Goal: Communication & Community: Share content

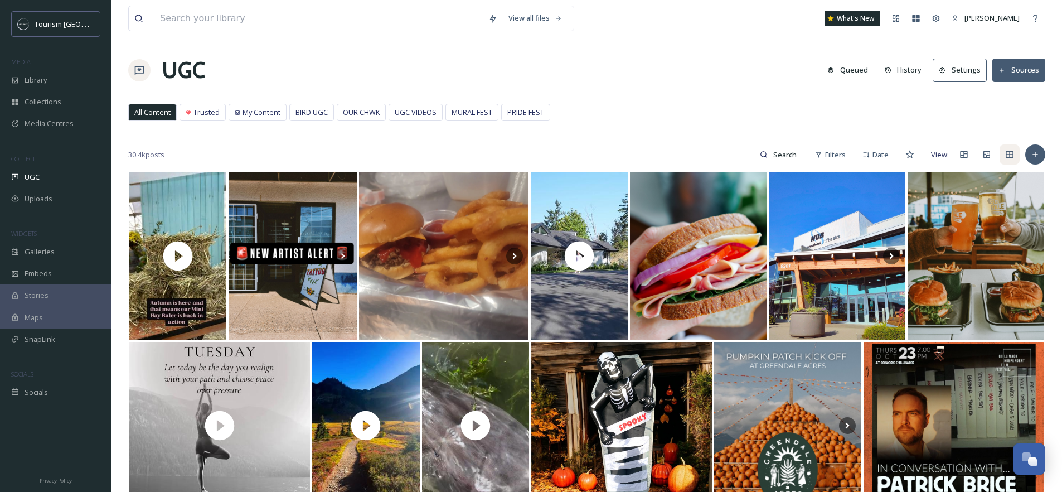
scroll to position [183, 0]
click at [380, 114] on span "OUR CHWK" at bounding box center [361, 112] width 37 height 11
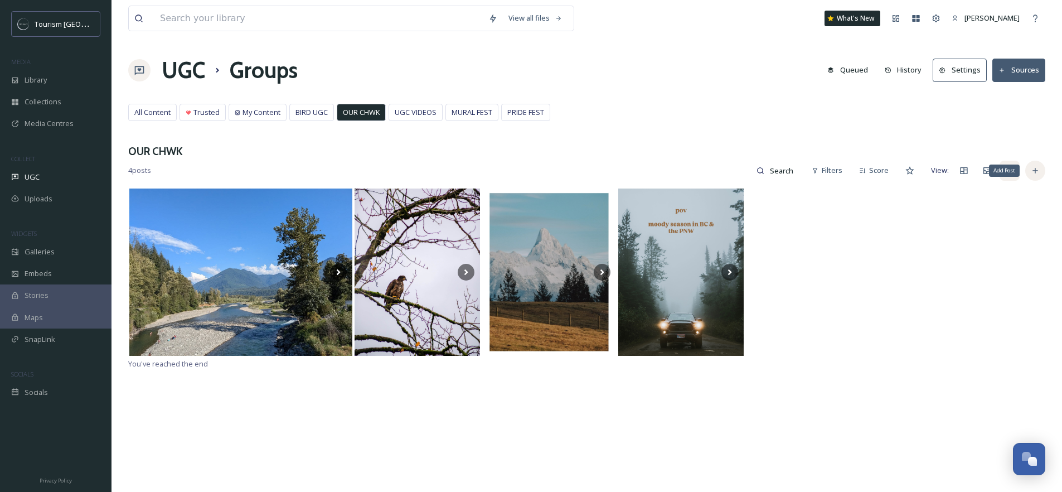
click at [1035, 177] on div "Add Post" at bounding box center [1035, 171] width 20 height 20
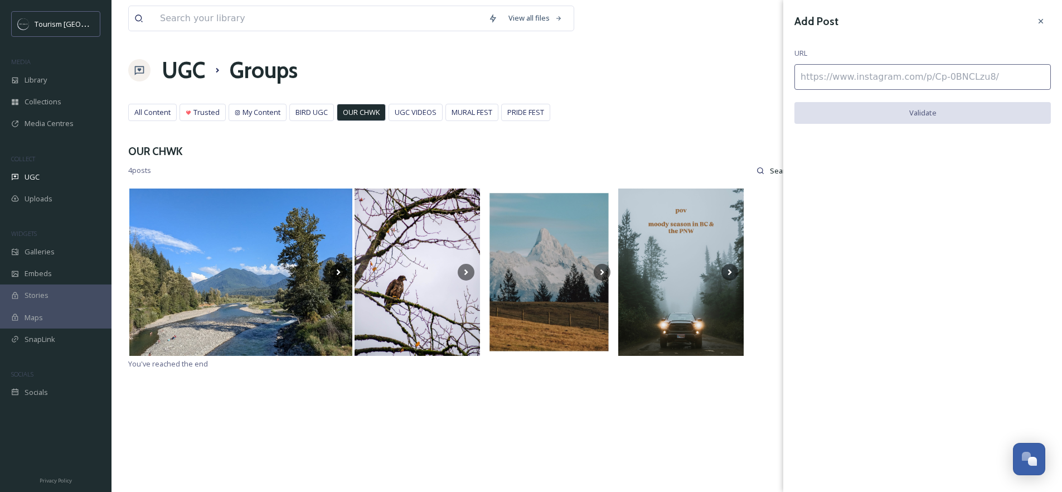
click at [893, 77] on input at bounding box center [922, 77] width 256 height 26
paste input "[URL][DOMAIN_NAME]"
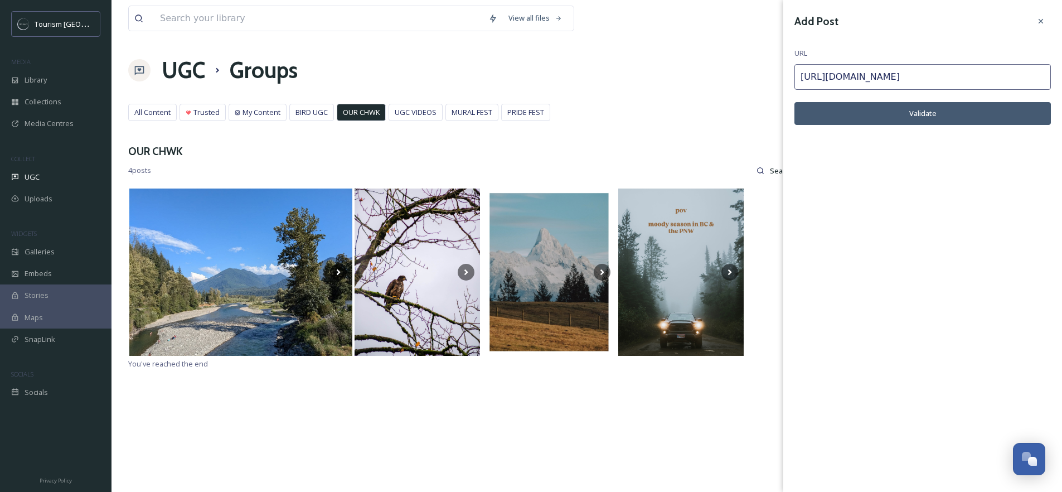
type input "[URL][DOMAIN_NAME]"
click at [901, 119] on button "Validate" at bounding box center [922, 113] width 256 height 23
click at [924, 117] on button "Add Post" at bounding box center [922, 113] width 256 height 23
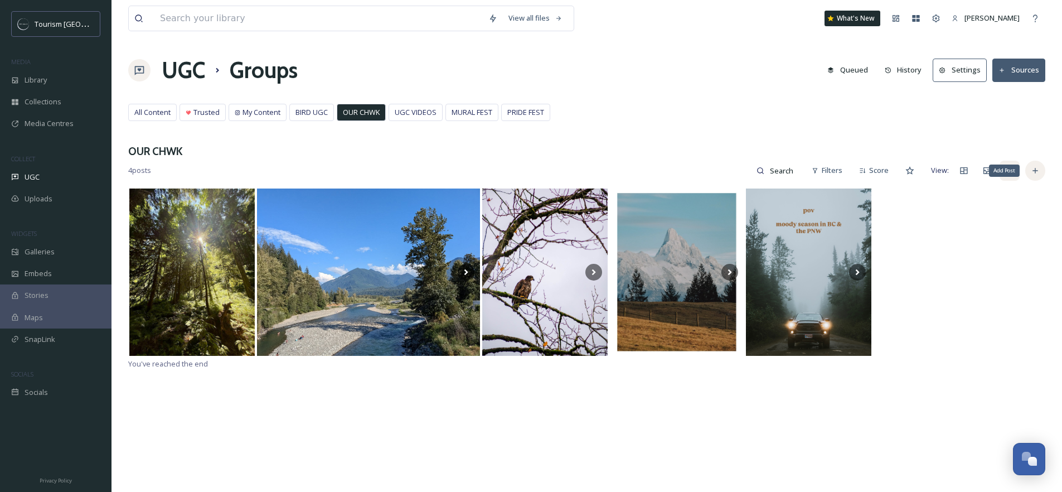
click at [1030, 167] on icon at bounding box center [1034, 170] width 9 height 9
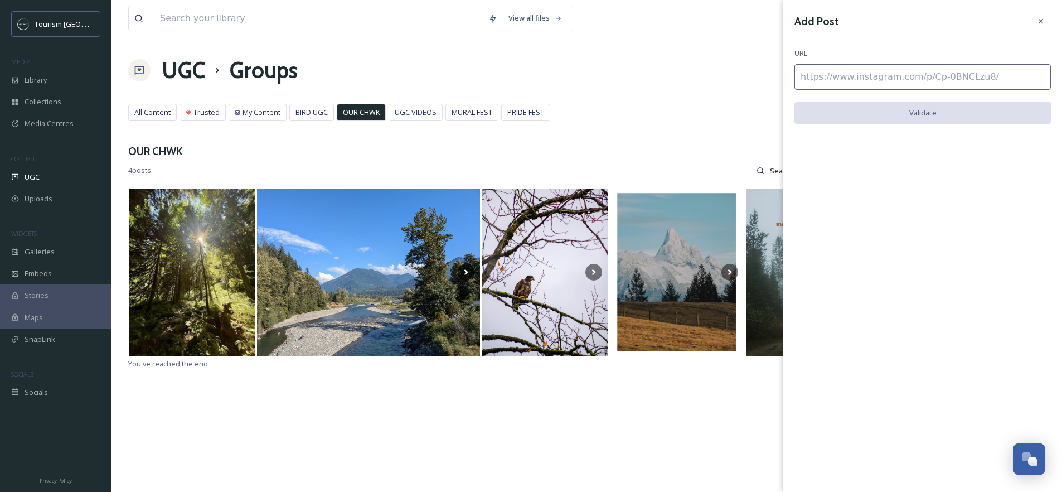
click at [894, 74] on input at bounding box center [922, 77] width 256 height 26
paste input "[URL][DOMAIN_NAME]"
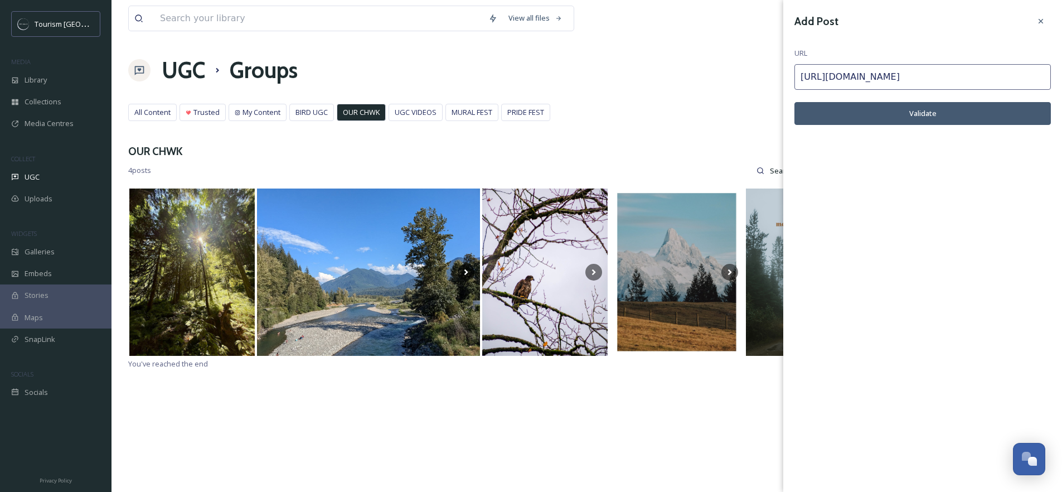
type input "[URL][DOMAIN_NAME]"
click at [927, 109] on button "Validate" at bounding box center [922, 113] width 256 height 23
click at [922, 113] on button "Add Post" at bounding box center [922, 113] width 256 height 23
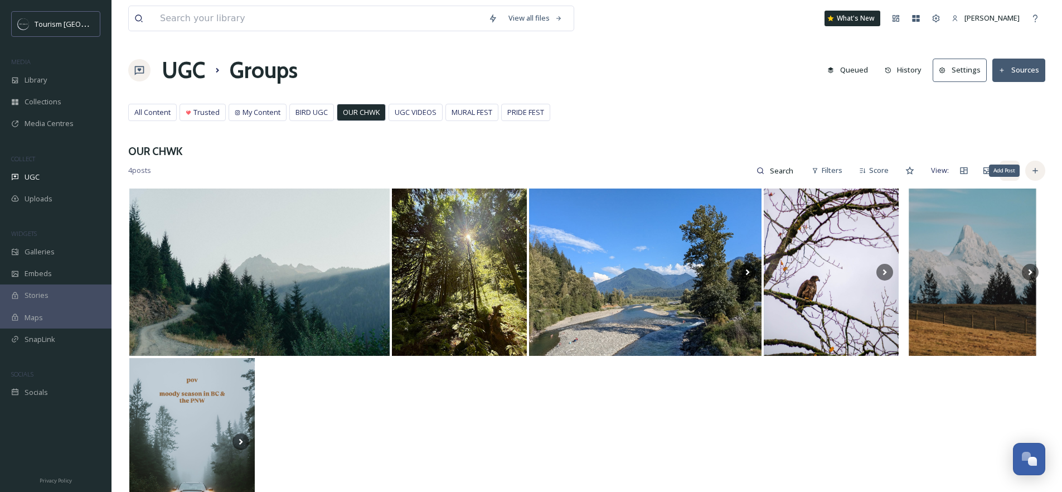
click at [1029, 179] on div "Add Post" at bounding box center [1035, 171] width 20 height 20
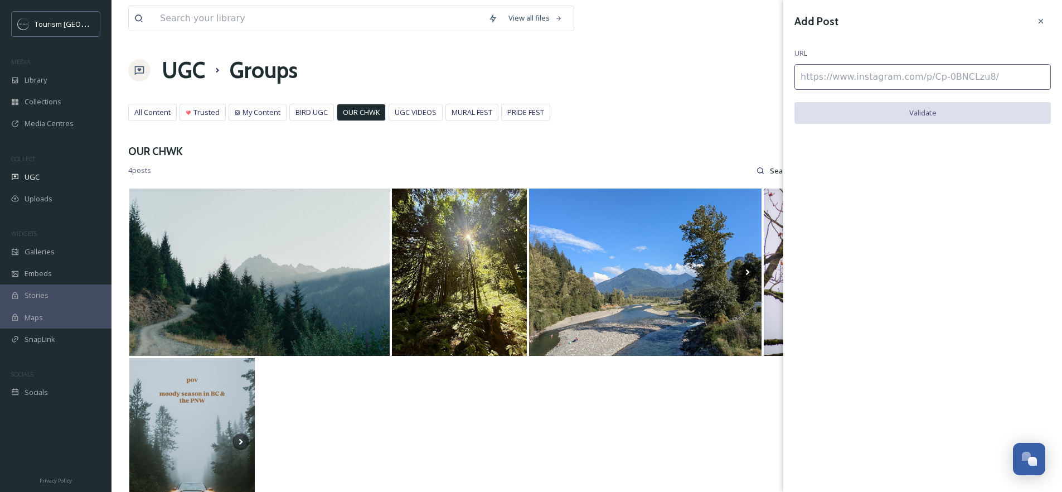
click at [940, 80] on input at bounding box center [922, 77] width 256 height 26
paste input "[URL][DOMAIN_NAME]"
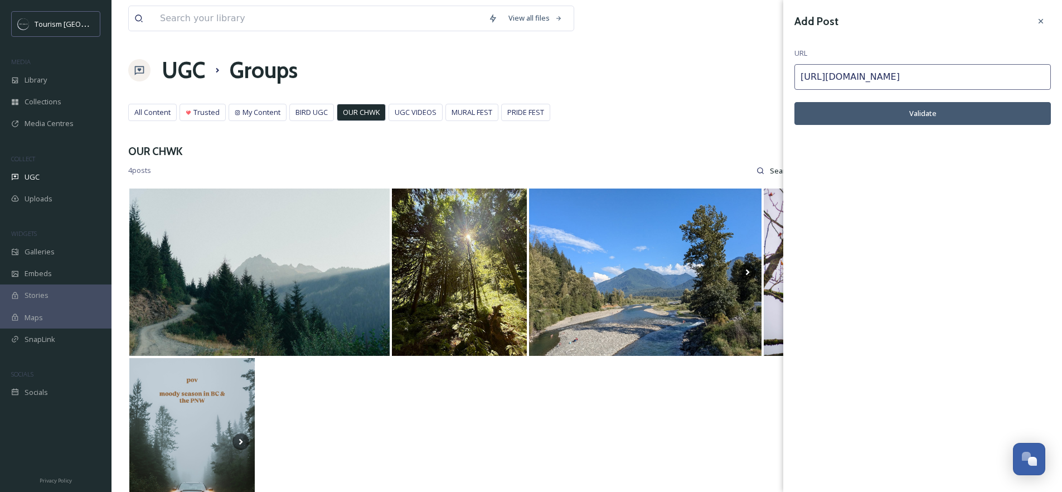
type input "[URL][DOMAIN_NAME]"
click at [907, 120] on button "Validate" at bounding box center [922, 113] width 256 height 23
click at [930, 117] on button "Add Post" at bounding box center [922, 113] width 256 height 23
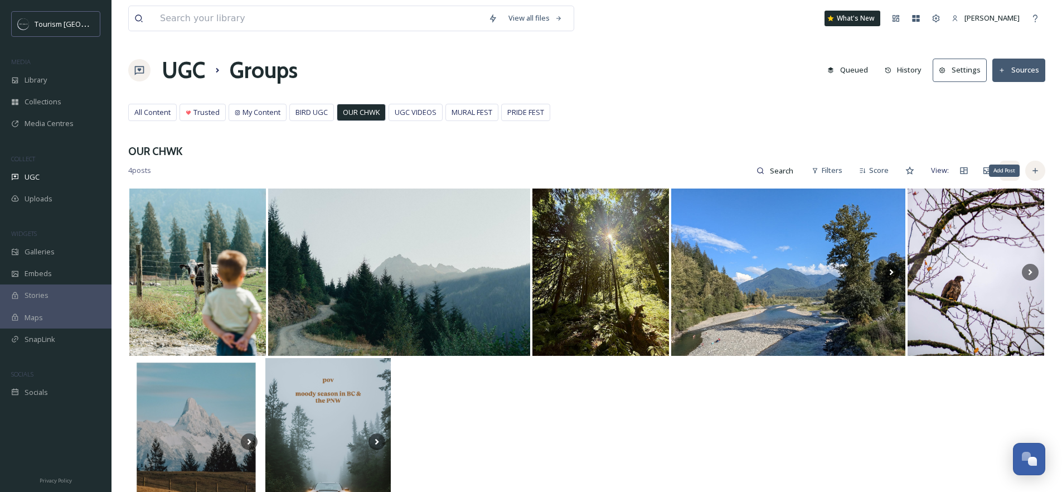
click at [1032, 168] on icon at bounding box center [1034, 170] width 9 height 9
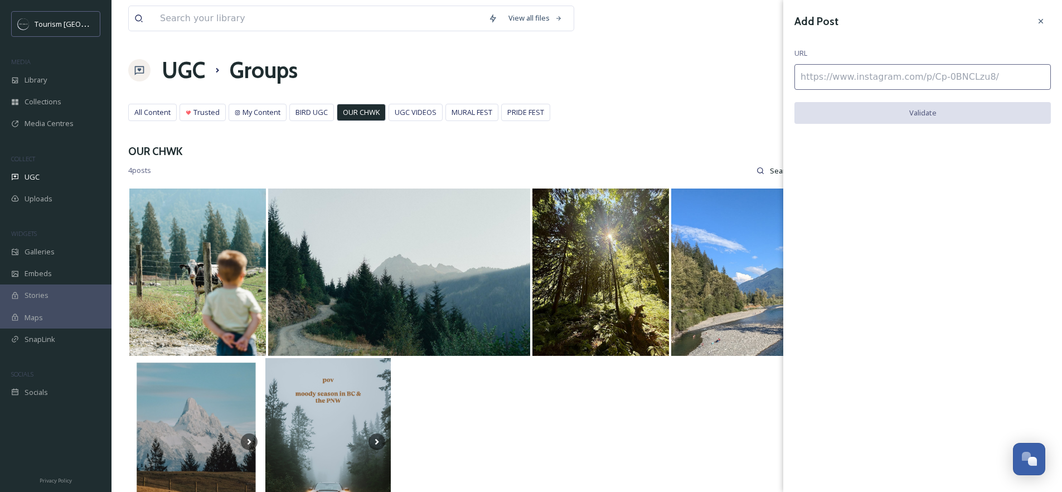
click at [896, 81] on input at bounding box center [922, 77] width 256 height 26
paste input "[URL][DOMAIN_NAME]"
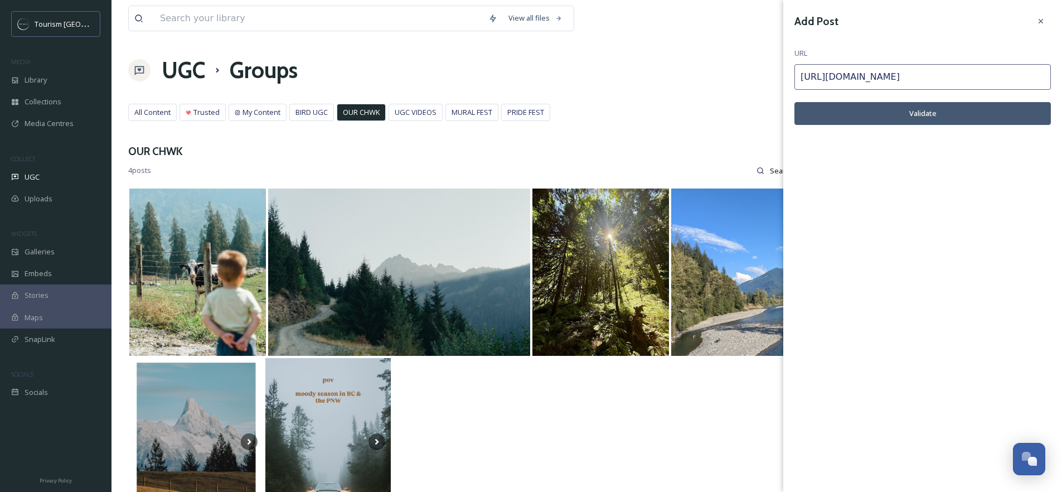
type input "[URL][DOMAIN_NAME]"
click at [869, 116] on button "Validate" at bounding box center [922, 113] width 256 height 23
click at [947, 115] on button "Add Post" at bounding box center [922, 113] width 256 height 23
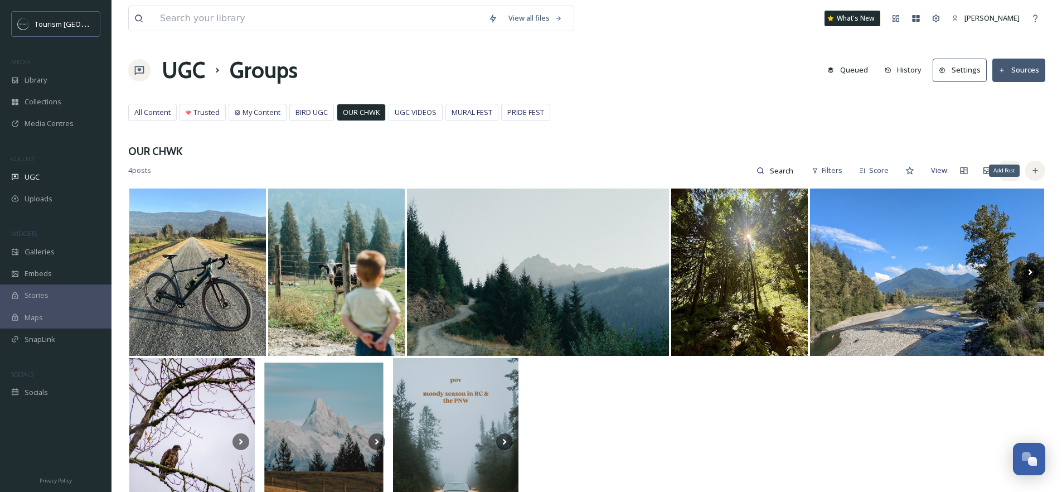
click at [1036, 171] on icon at bounding box center [1034, 170] width 9 height 9
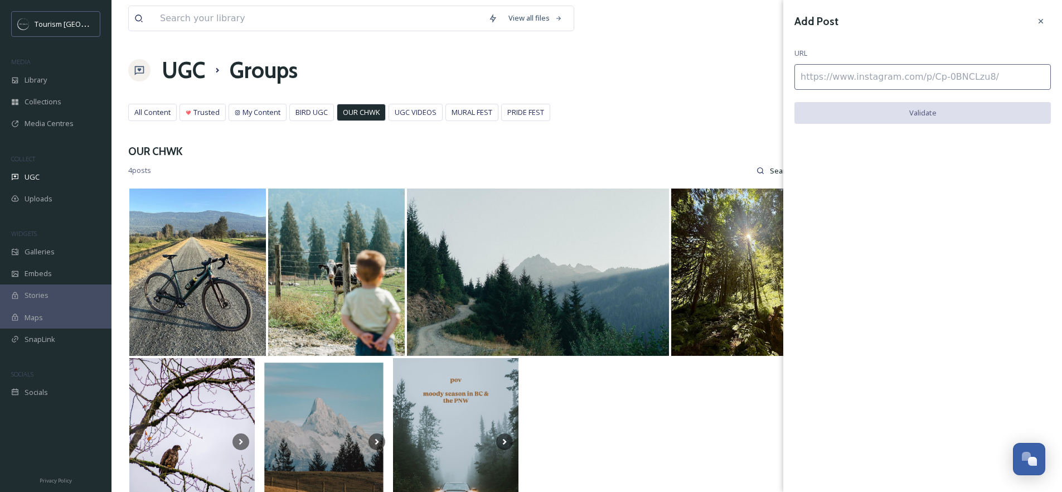
click at [899, 72] on input at bounding box center [922, 77] width 256 height 26
paste input "[URL][DOMAIN_NAME]"
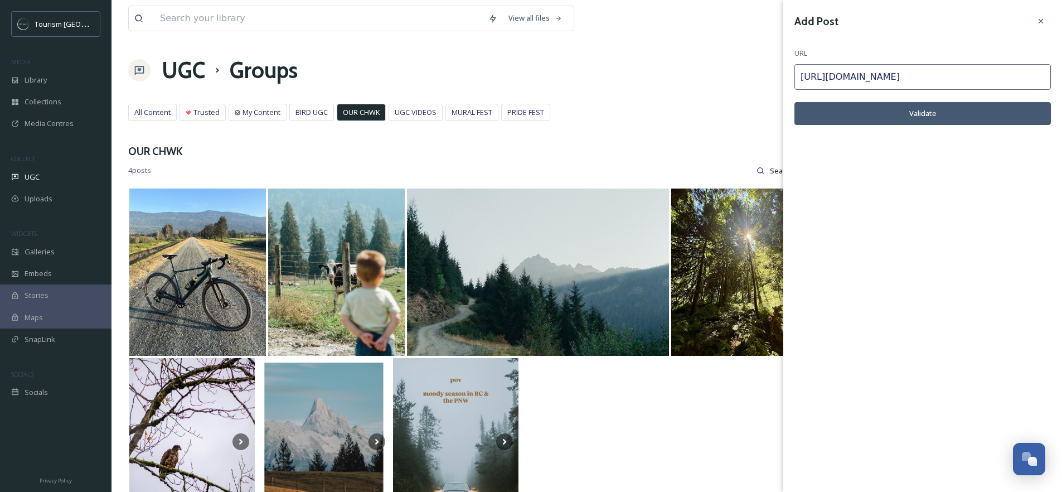
type input "[URL][DOMAIN_NAME]"
click at [907, 113] on button "Validate" at bounding box center [922, 113] width 256 height 23
click at [906, 115] on button "Add Post" at bounding box center [922, 113] width 256 height 23
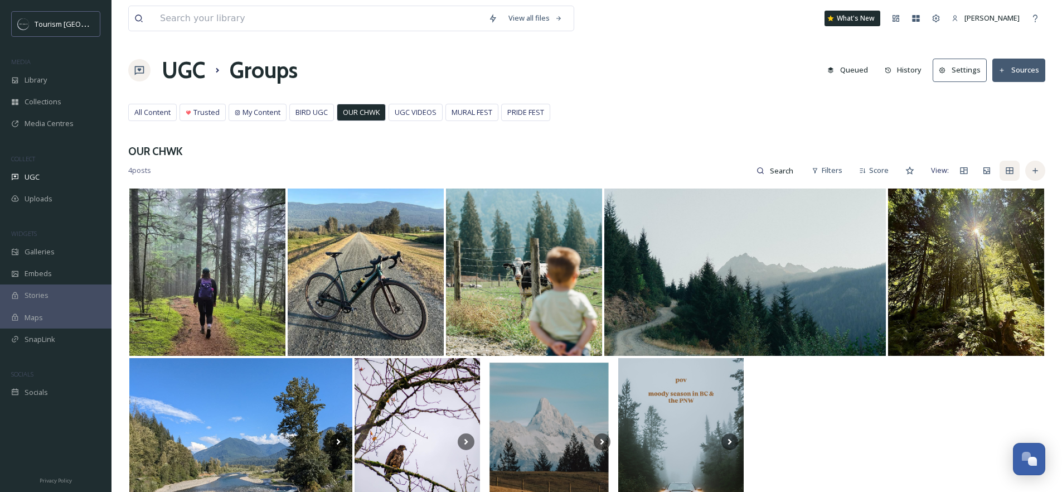
click at [1040, 172] on div at bounding box center [1035, 171] width 20 height 20
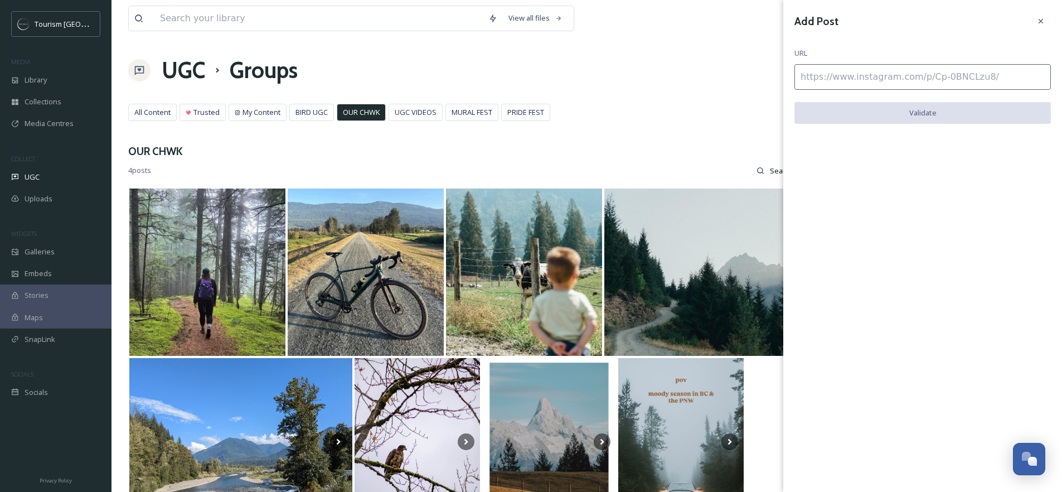
click at [878, 78] on input at bounding box center [922, 77] width 256 height 26
paste input "[URL][DOMAIN_NAME]"
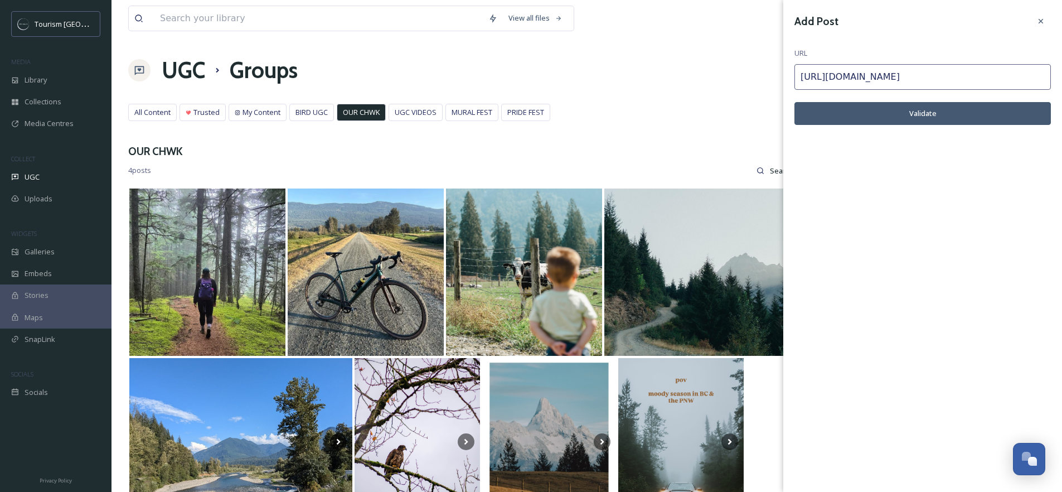
type input "[URL][DOMAIN_NAME]"
click at [926, 112] on button "Validate" at bounding box center [922, 113] width 256 height 23
click at [925, 113] on button "Add Post" at bounding box center [922, 113] width 256 height 23
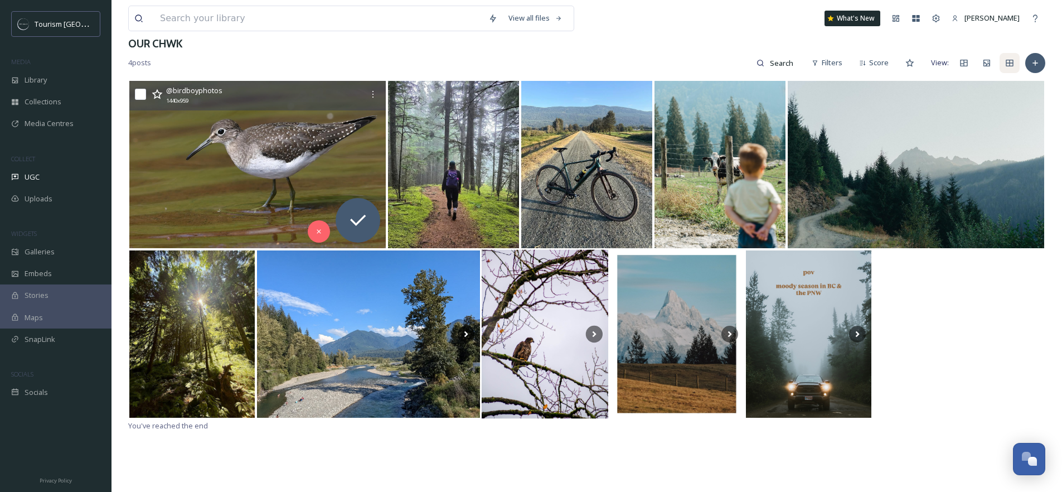
scroll to position [114, 0]
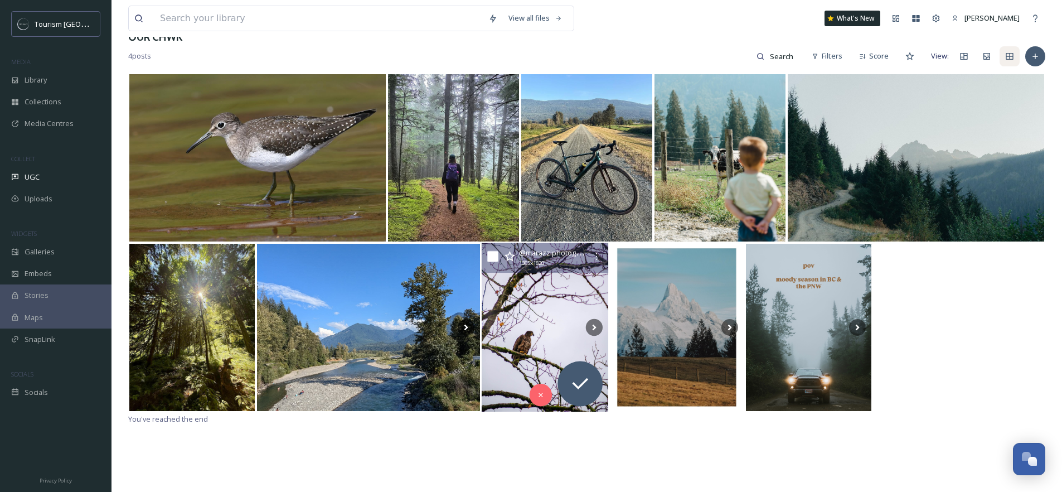
click at [547, 318] on img at bounding box center [545, 326] width 127 height 169
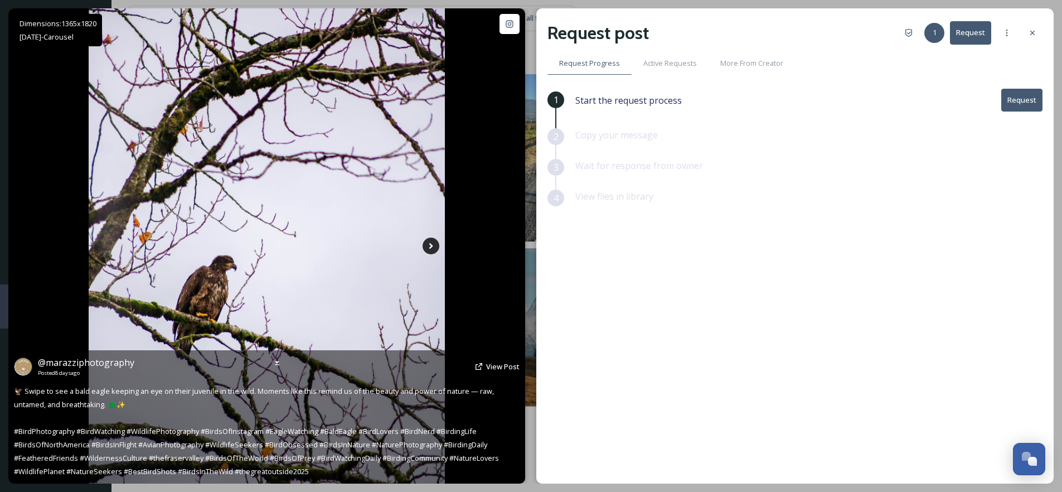
click at [431, 245] on icon at bounding box center [431, 246] width 4 height 6
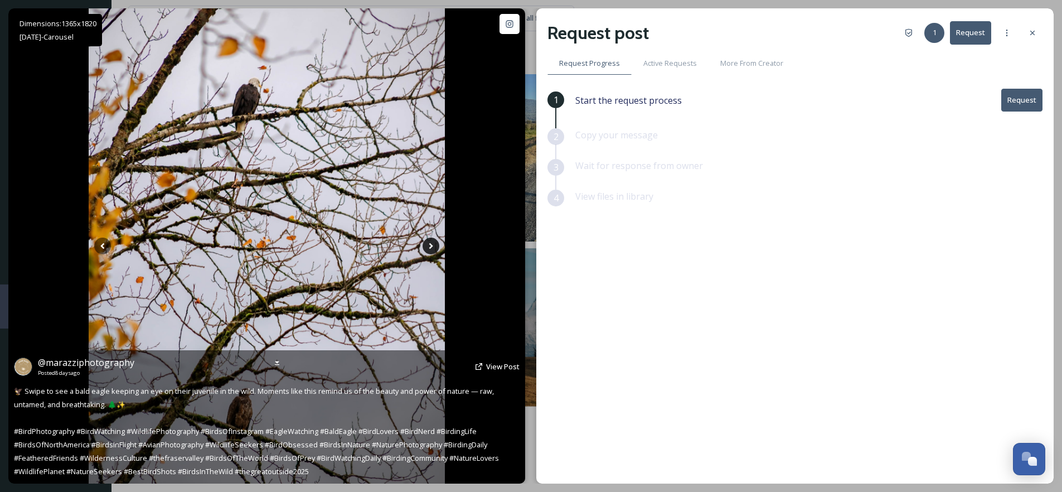
click at [431, 246] on icon at bounding box center [431, 246] width 4 height 6
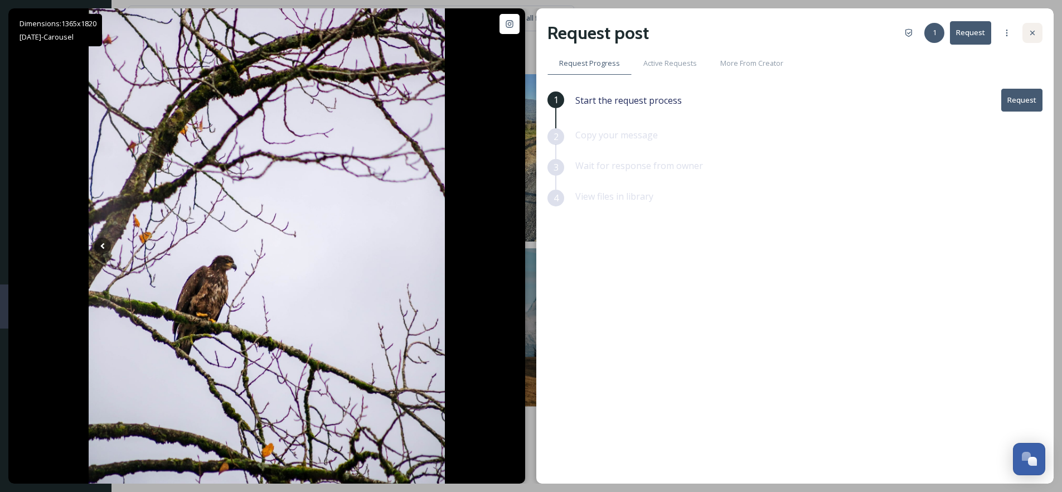
click at [1034, 36] on icon at bounding box center [1032, 32] width 9 height 9
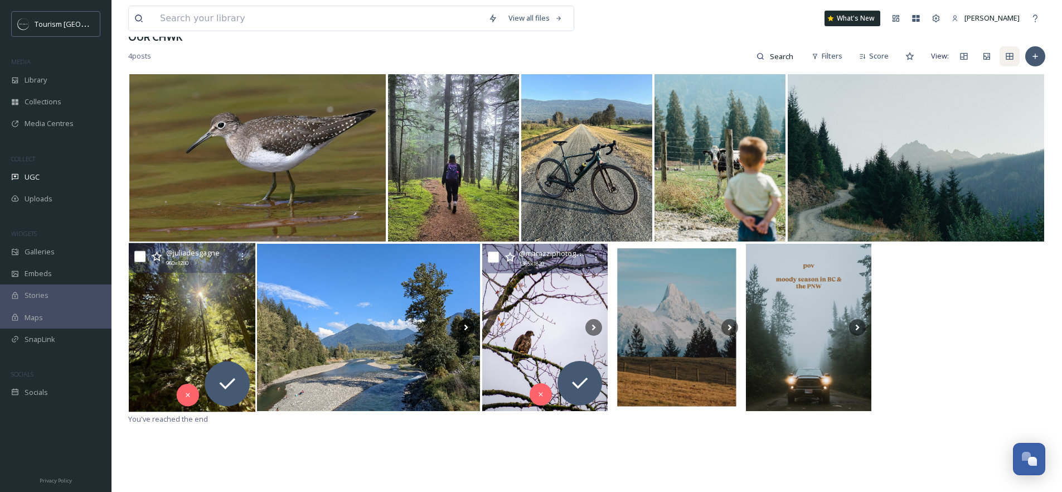
click at [201, 317] on img at bounding box center [192, 326] width 127 height 169
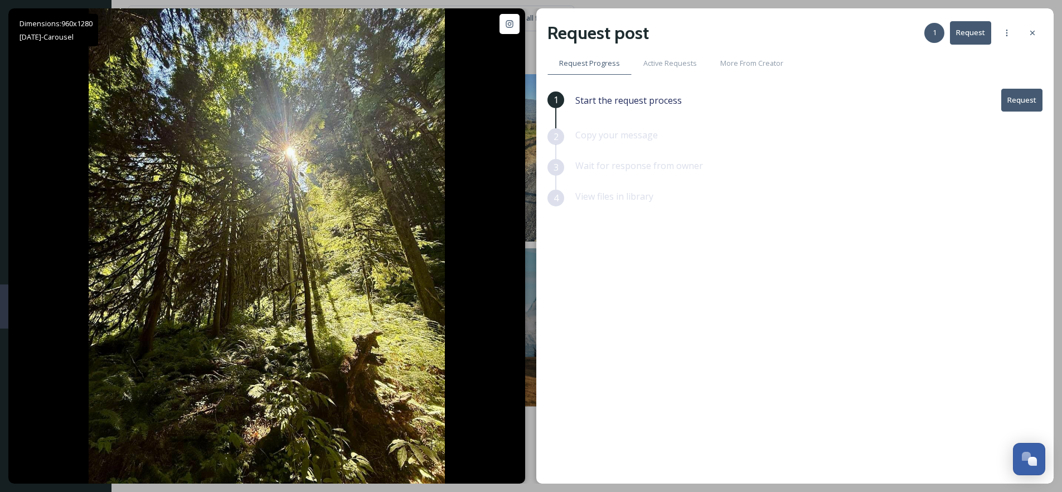
click at [1013, 89] on button "Request" at bounding box center [1021, 100] width 41 height 23
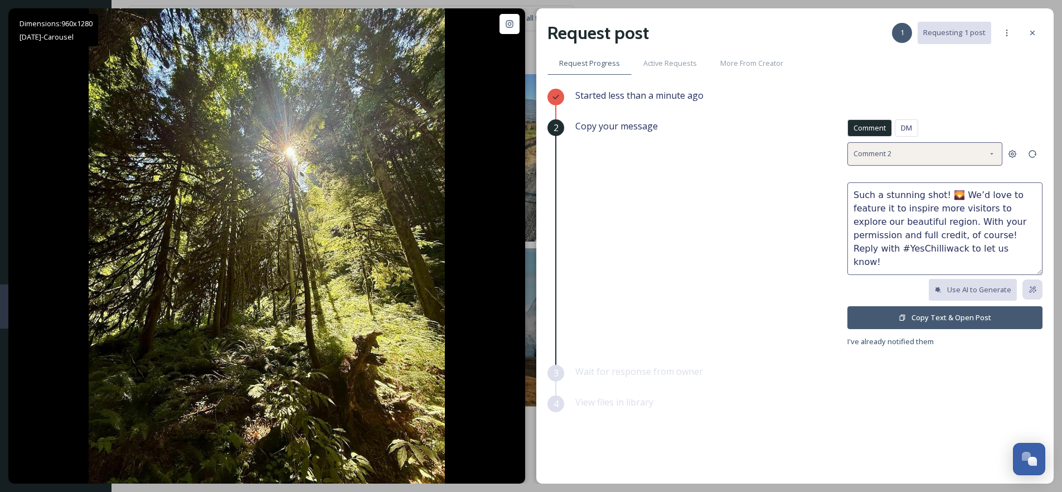
click at [899, 153] on div "Comment 2" at bounding box center [924, 153] width 155 height 23
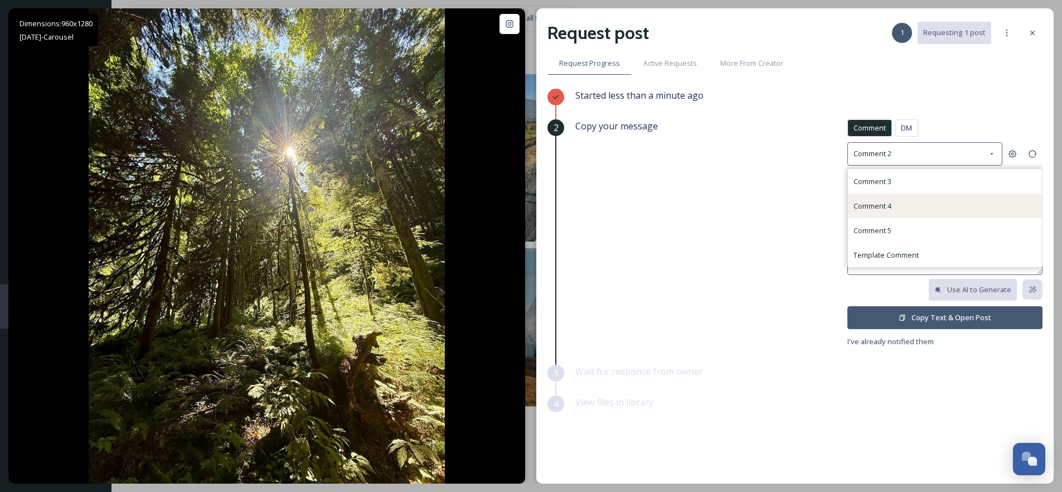
click at [886, 203] on span "Comment 4" at bounding box center [872, 206] width 38 height 10
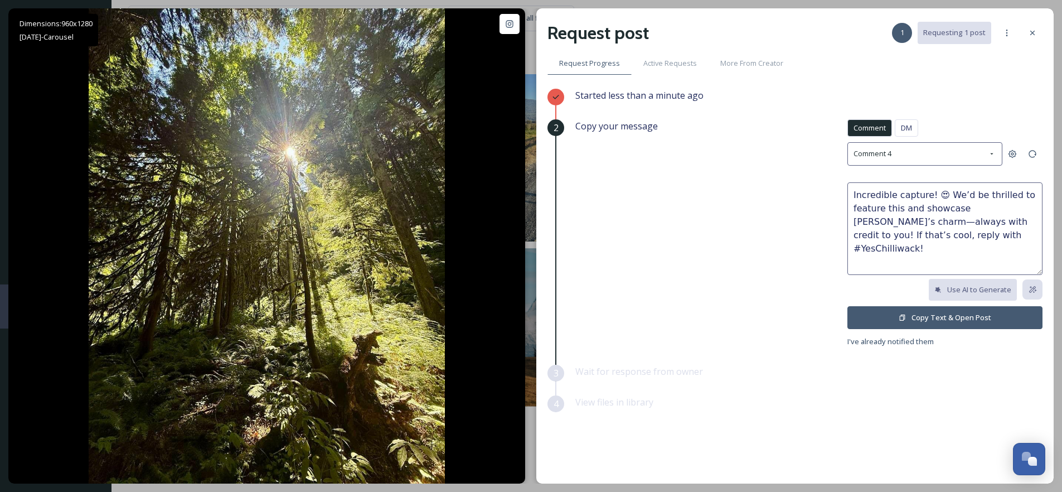
click at [946, 195] on textarea "Incredible capture! 😍 We’d be thrilled to feature this and showcase [PERSON_NAM…" at bounding box center [944, 228] width 195 height 93
type textarea "Incredible capture! We’d be thrilled to feature this and showcase [PERSON_NAME]…"
click at [936, 319] on button "Copy Text & Open Post" at bounding box center [944, 317] width 195 height 23
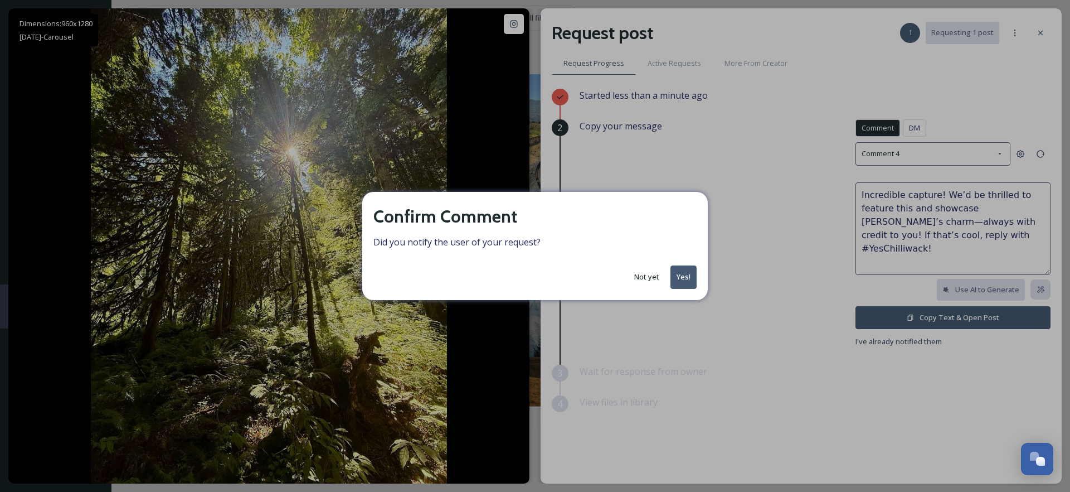
click at [687, 278] on button "Yes!" at bounding box center [683, 276] width 26 height 23
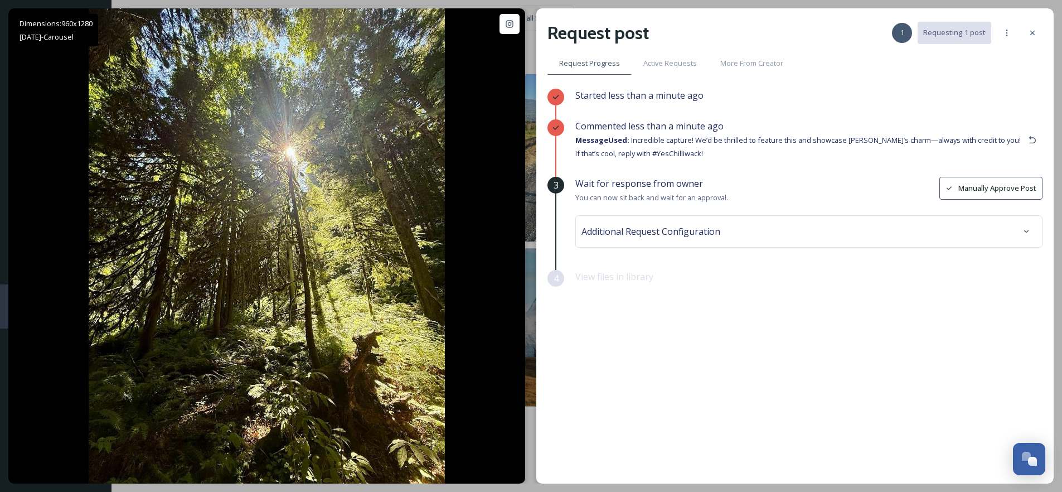
click at [670, 237] on div "Additional Request Configuration" at bounding box center [808, 231] width 455 height 20
click at [665, 279] on input at bounding box center [646, 276] width 123 height 25
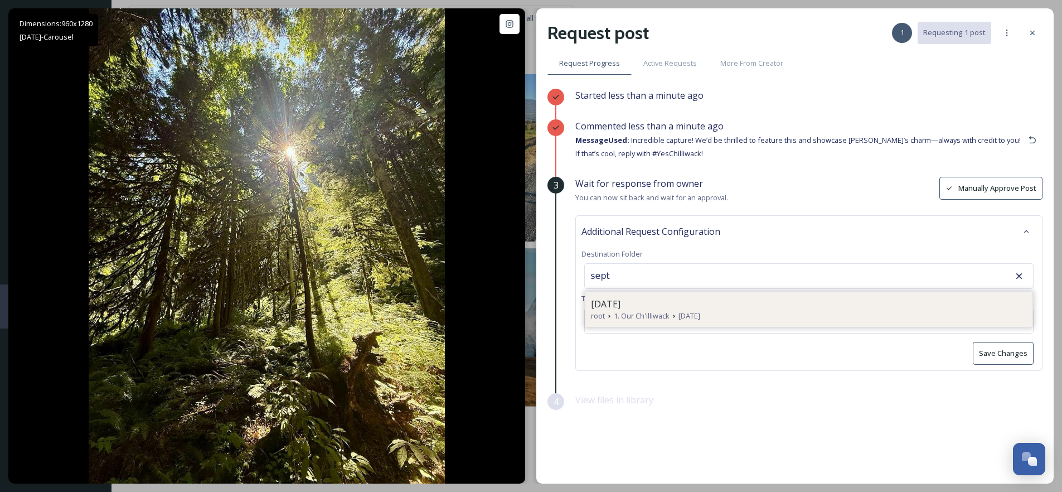
click at [678, 299] on div "[DATE]" at bounding box center [809, 303] width 436 height 13
type input "[DATE]"
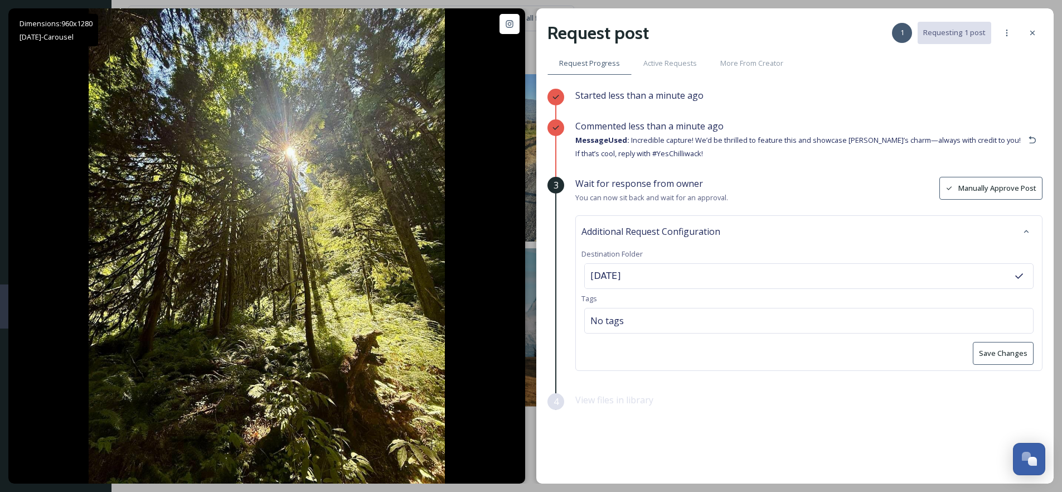
click at [981, 352] on button "Save Changes" at bounding box center [1003, 353] width 61 height 23
click at [1035, 34] on icon at bounding box center [1032, 32] width 9 height 9
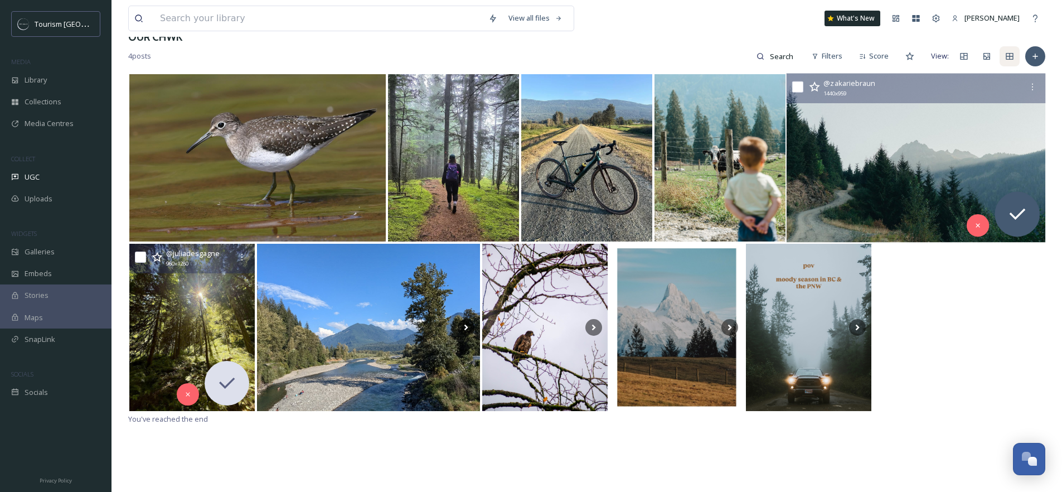
click at [901, 149] on img at bounding box center [915, 157] width 259 height 169
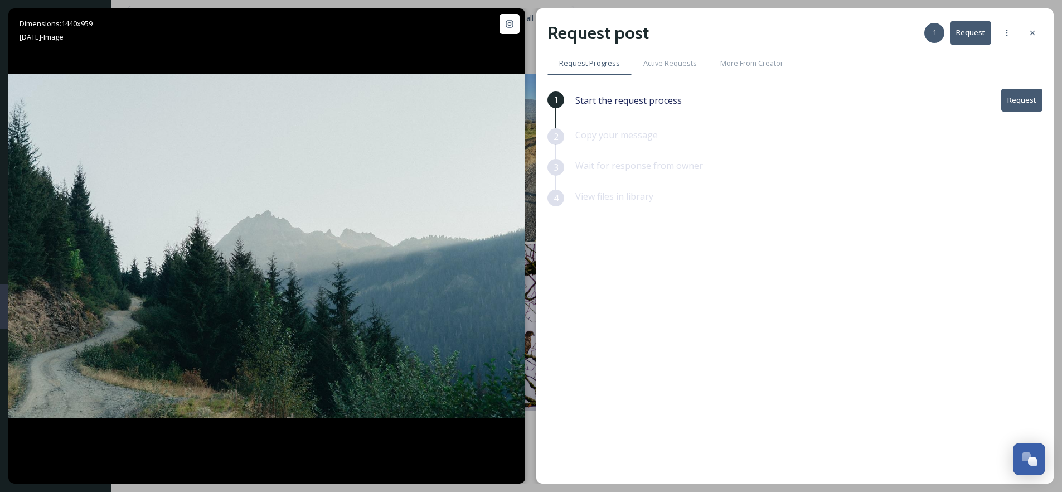
click at [1028, 103] on button "Request" at bounding box center [1021, 100] width 41 height 23
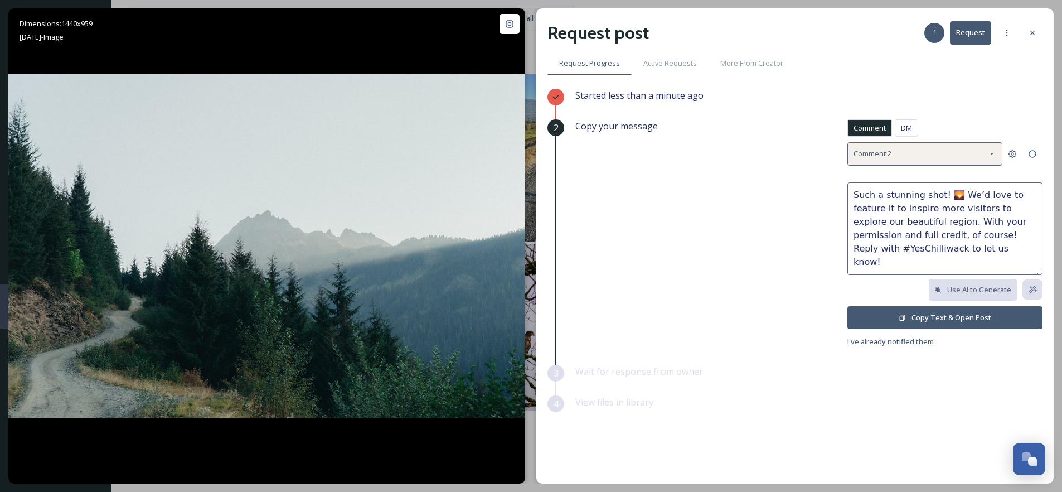
click at [908, 152] on div "Comment 2" at bounding box center [924, 153] width 155 height 23
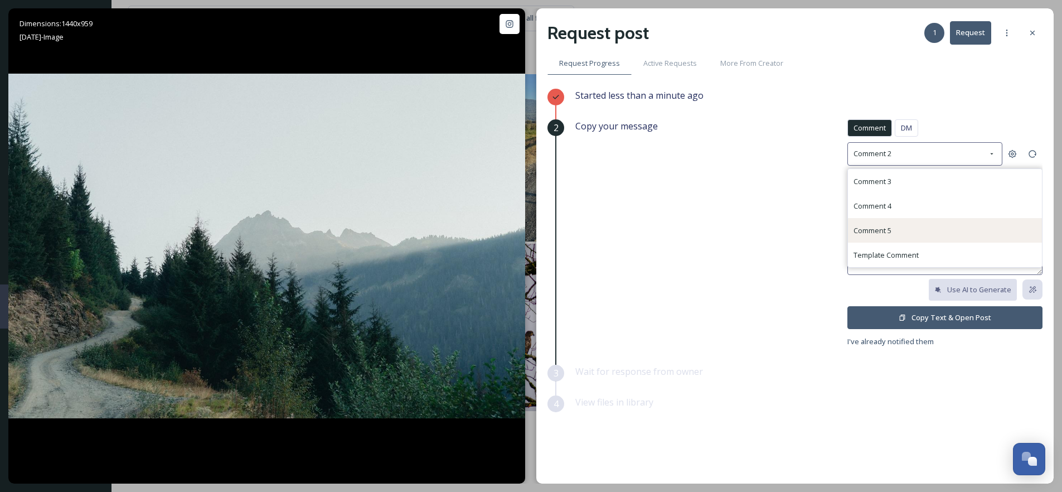
click at [889, 236] on div "Comment 5" at bounding box center [872, 229] width 38 height 13
type textarea "This is breathtaking! 🌲 We’d love to share your photo with full credit to show …"
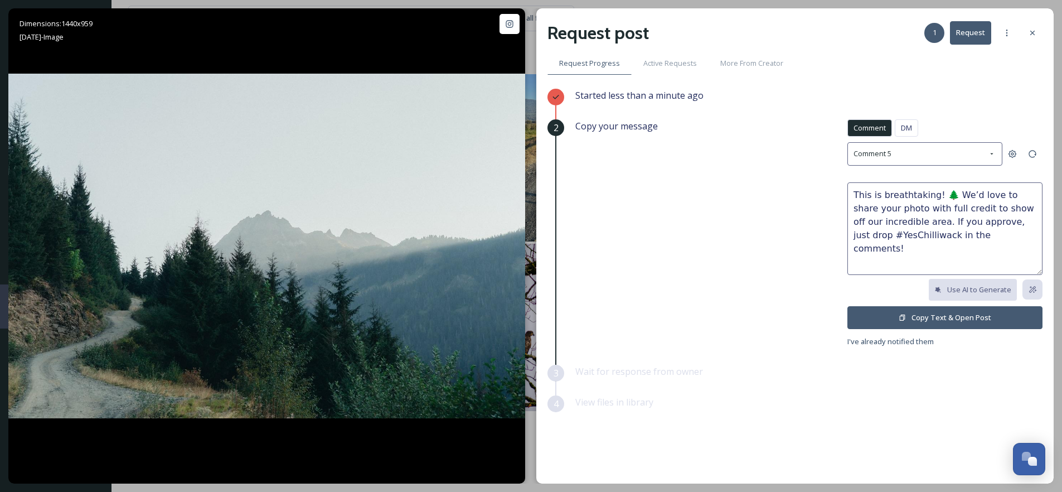
click at [964, 314] on button "Copy Text & Open Post" at bounding box center [944, 317] width 195 height 23
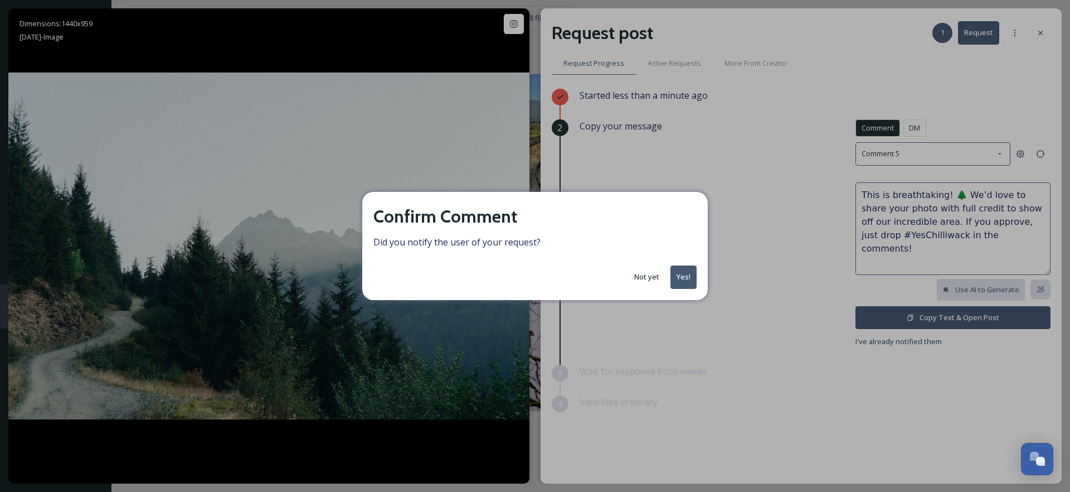
click at [682, 276] on button "Yes!" at bounding box center [683, 276] width 26 height 23
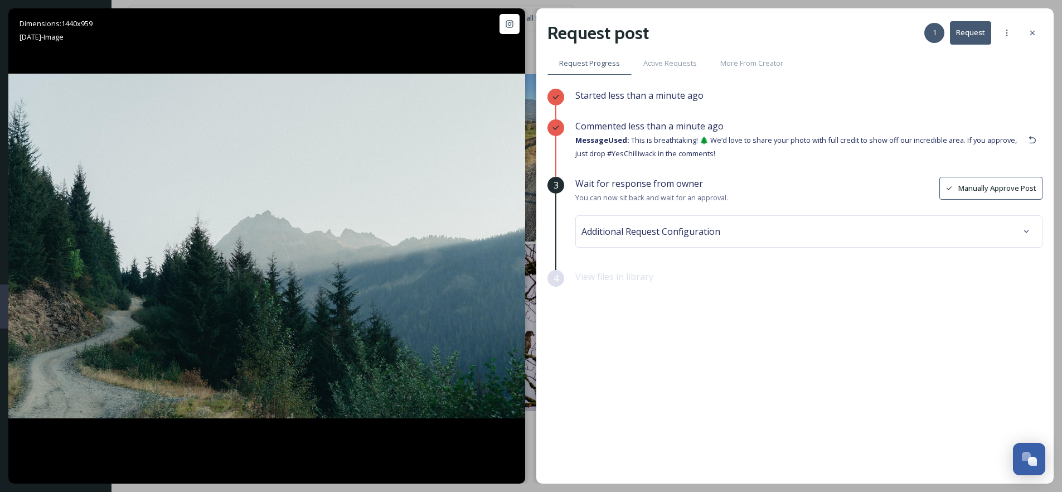
click at [784, 217] on div "Additional Request Configuration" at bounding box center [808, 231] width 467 height 32
click at [634, 241] on div "Additional Request Configuration" at bounding box center [808, 231] width 467 height 32
click at [638, 232] on span "Additional Request Configuration" at bounding box center [650, 231] width 139 height 13
click at [629, 275] on input at bounding box center [646, 276] width 123 height 25
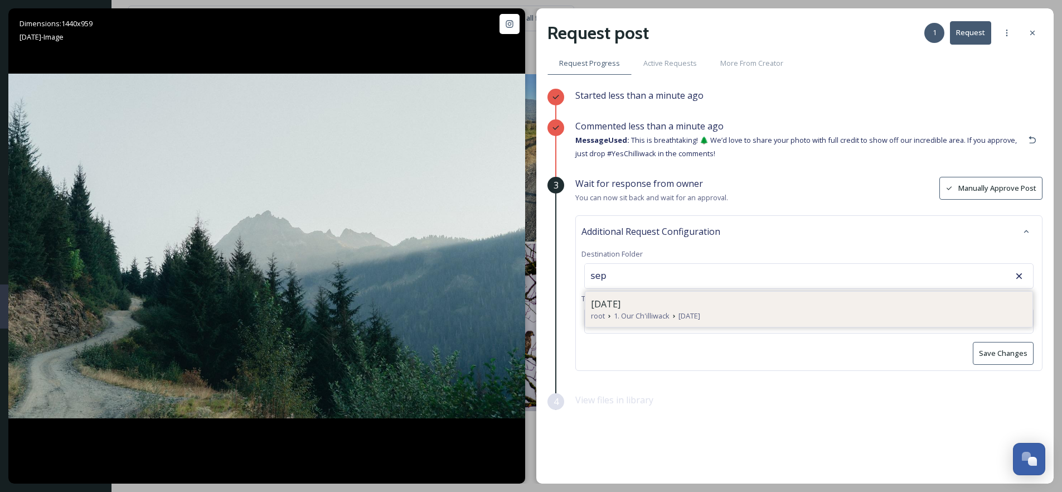
click at [620, 308] on span "[DATE]" at bounding box center [606, 303] width 30 height 13
type input "[DATE]"
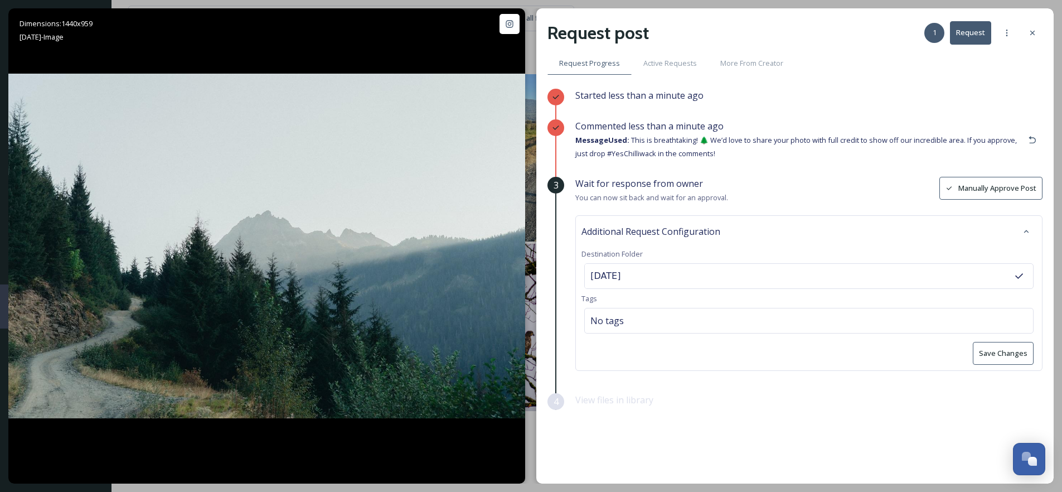
click at [1004, 357] on button "Save Changes" at bounding box center [1003, 353] width 61 height 23
click at [1035, 33] on icon at bounding box center [1032, 32] width 9 height 9
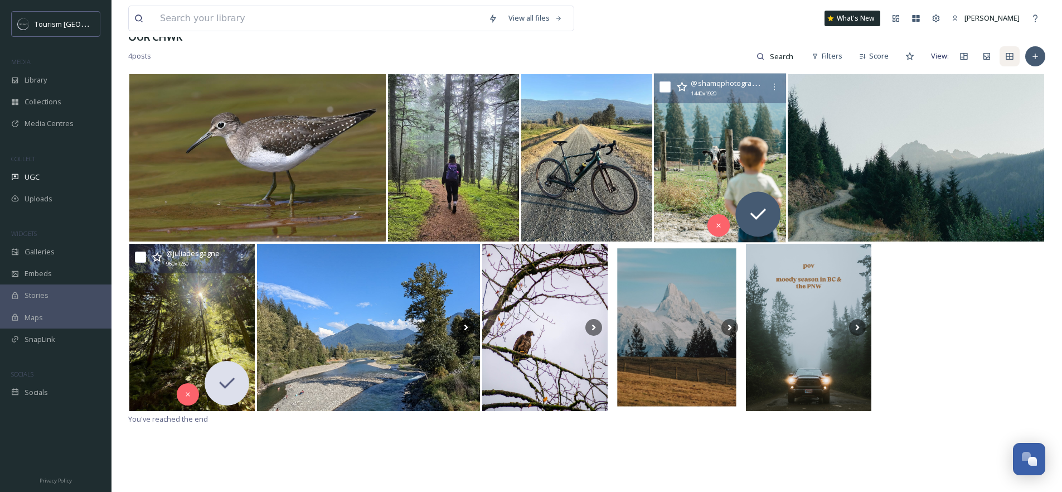
click at [693, 135] on img at bounding box center [720, 157] width 132 height 169
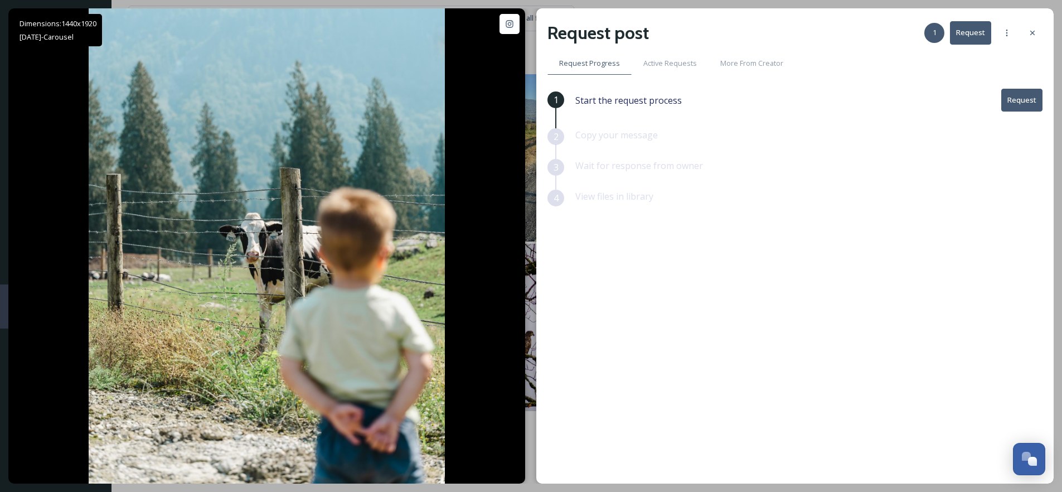
click at [1019, 100] on button "Request" at bounding box center [1021, 100] width 41 height 23
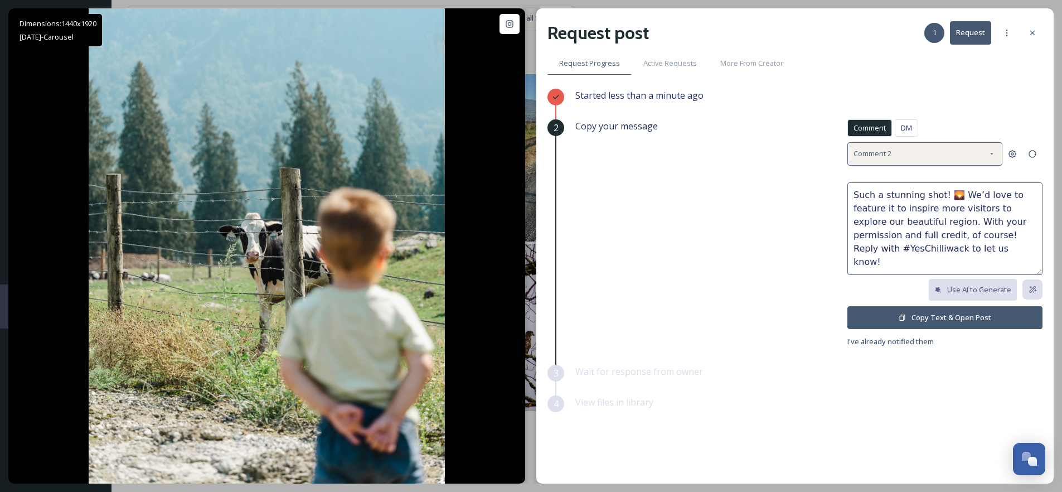
click at [902, 149] on div "Comment 2" at bounding box center [924, 153] width 155 height 23
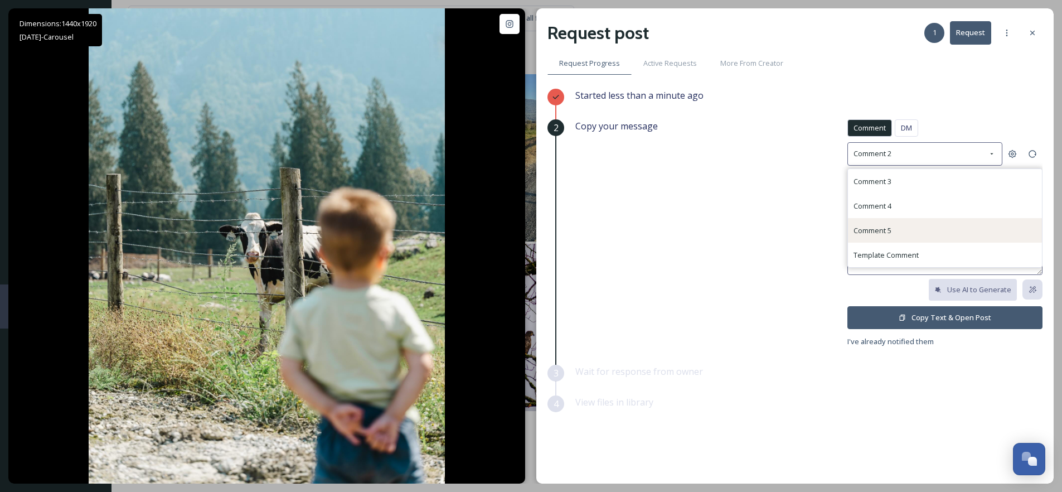
click at [887, 223] on div "Comment 5" at bounding box center [872, 229] width 38 height 13
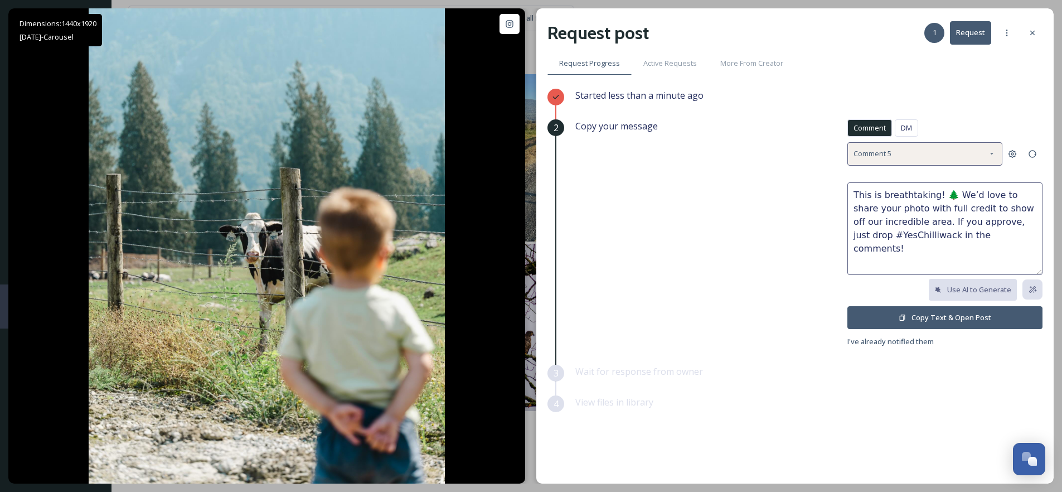
click at [944, 148] on div "Comment 5" at bounding box center [924, 153] width 155 height 23
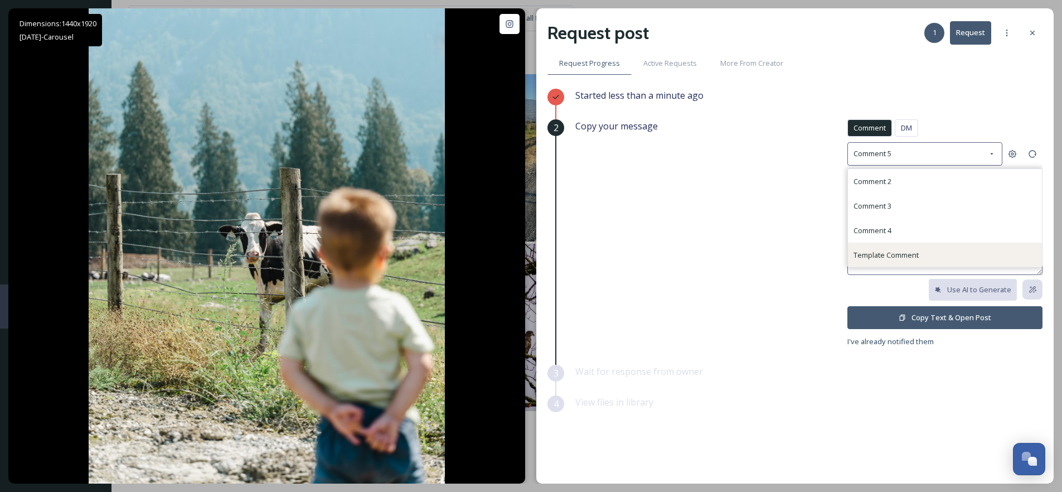
click at [899, 253] on span "Template Comment" at bounding box center [885, 255] width 65 height 10
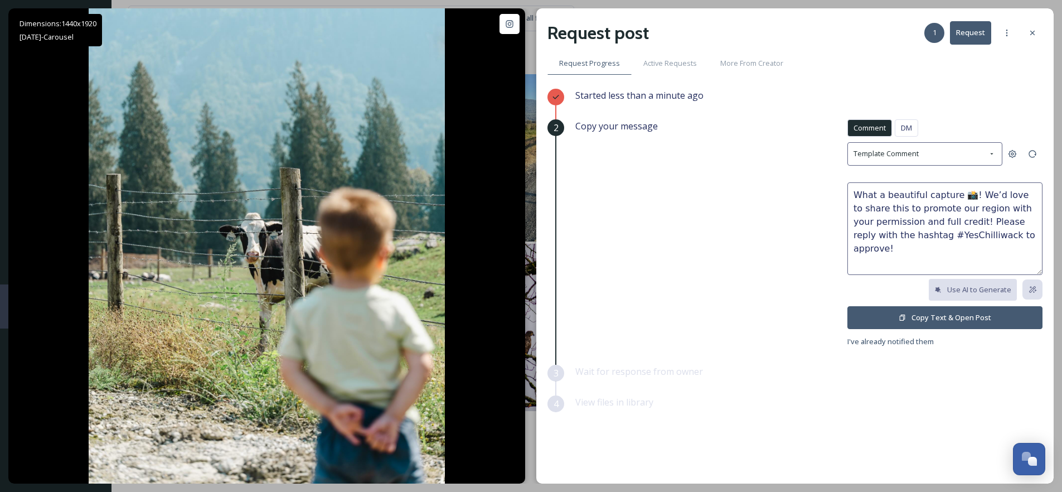
click at [965, 195] on textarea "What a beautiful capture 📸! We’d love to share this to promote our region with …" at bounding box center [944, 228] width 195 height 93
type textarea "What a beautiful capture! We’d love to share this to promote our region with yo…"
click at [959, 312] on button "Copy Text & Open Post" at bounding box center [944, 317] width 195 height 23
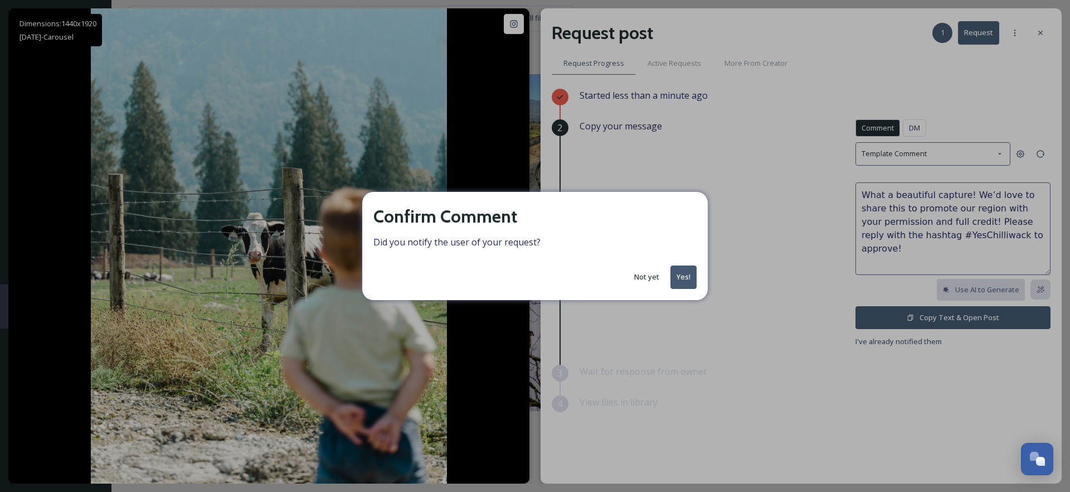
click at [685, 276] on button "Yes!" at bounding box center [683, 276] width 26 height 23
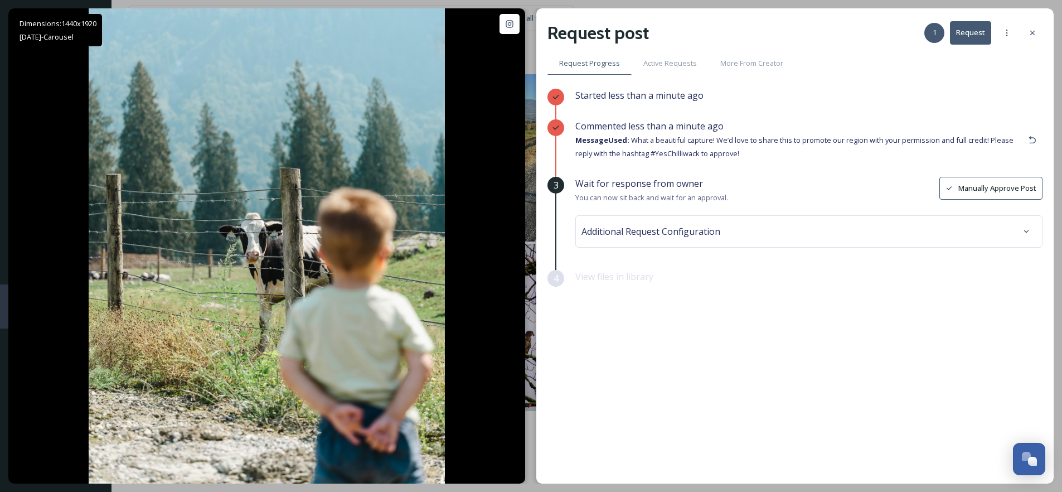
click at [791, 232] on div "Additional Request Configuration" at bounding box center [808, 231] width 455 height 20
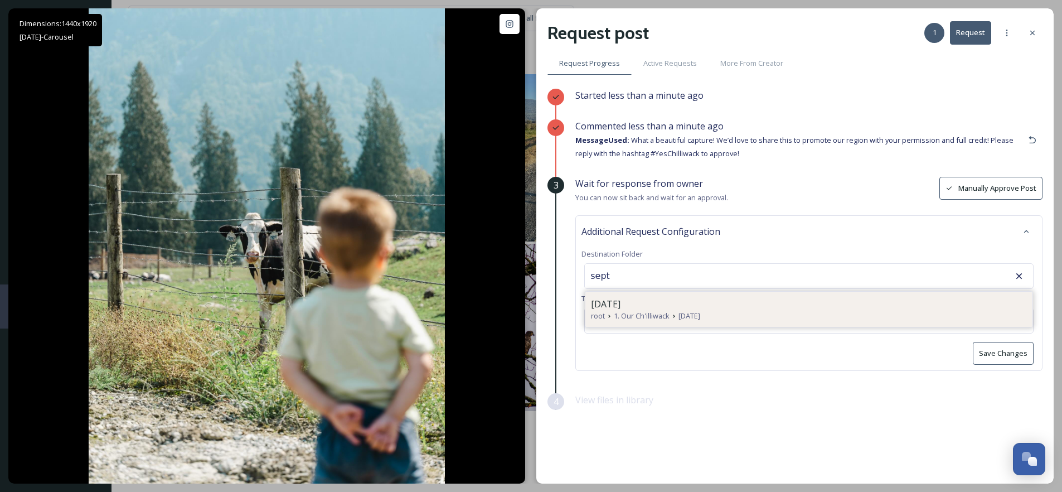
click at [666, 299] on div "[DATE]" at bounding box center [809, 303] width 436 height 13
type input "[DATE]"
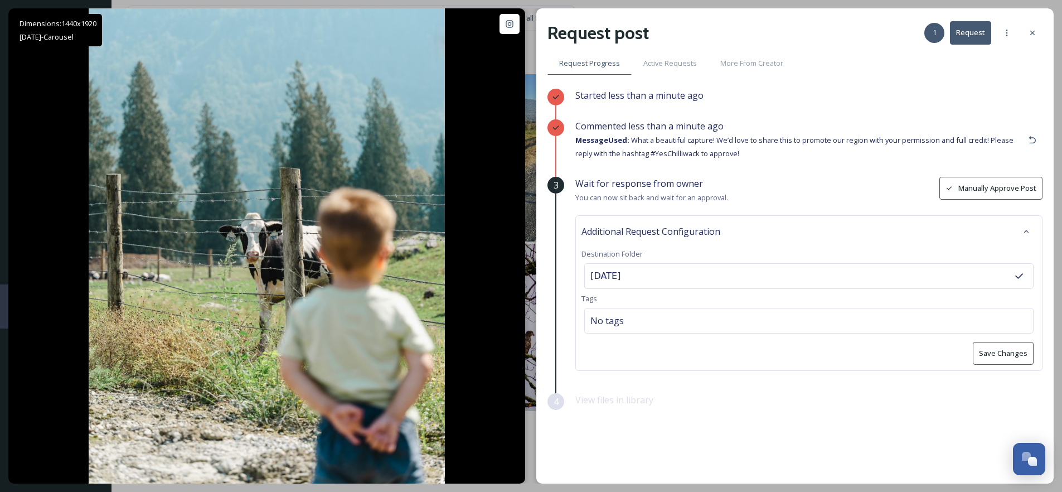
click at [991, 352] on button "Save Changes" at bounding box center [1003, 353] width 61 height 23
click at [1033, 27] on div at bounding box center [1032, 33] width 20 height 20
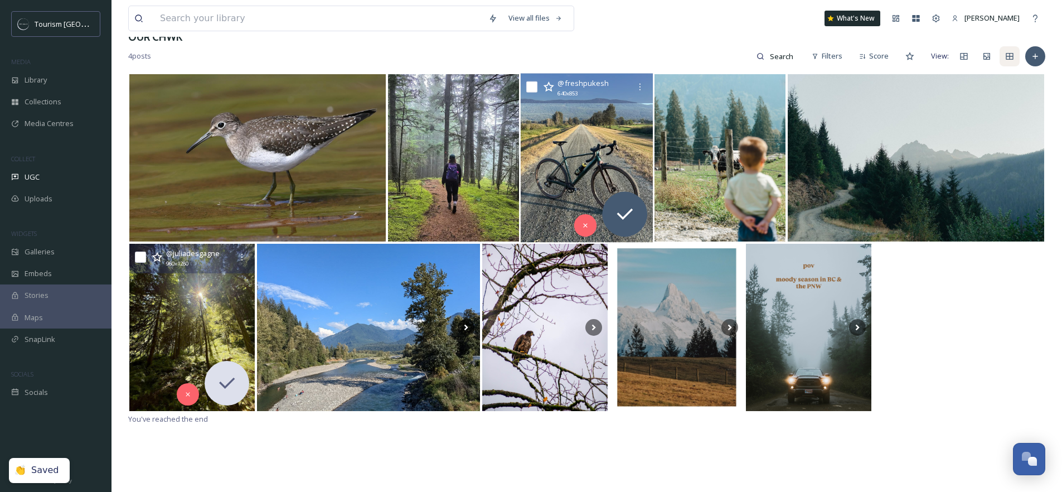
click at [600, 157] on img at bounding box center [587, 157] width 132 height 169
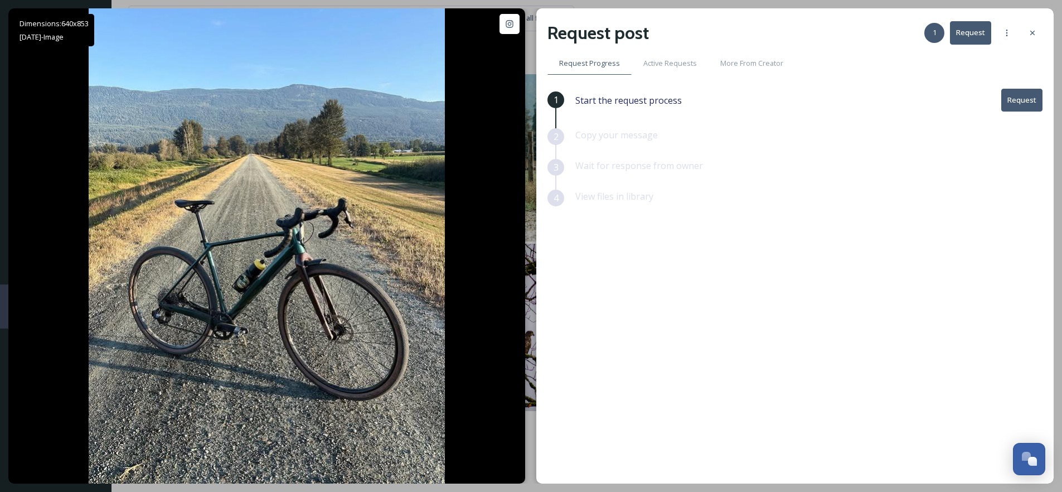
click at [1021, 99] on button "Request" at bounding box center [1021, 100] width 41 height 23
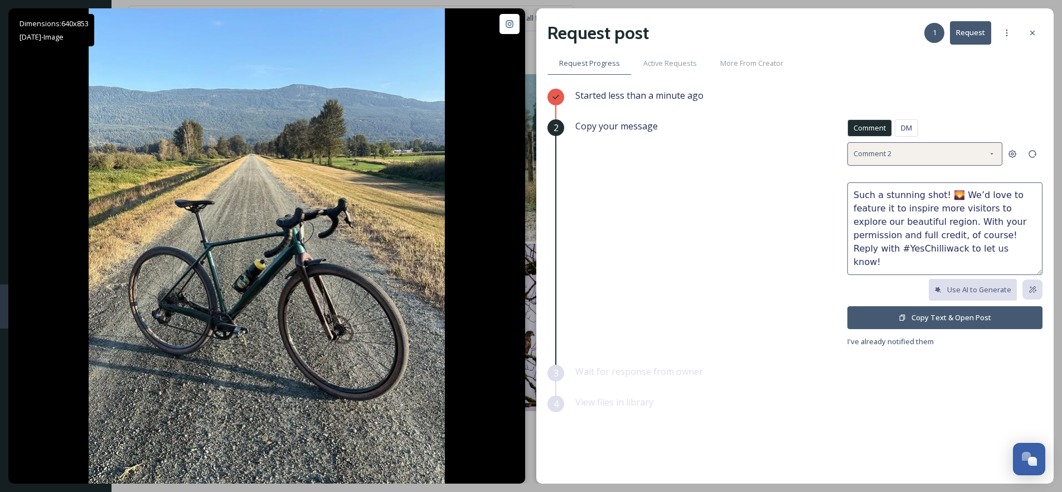
click at [891, 154] on span "Comment 2" at bounding box center [872, 153] width 38 height 11
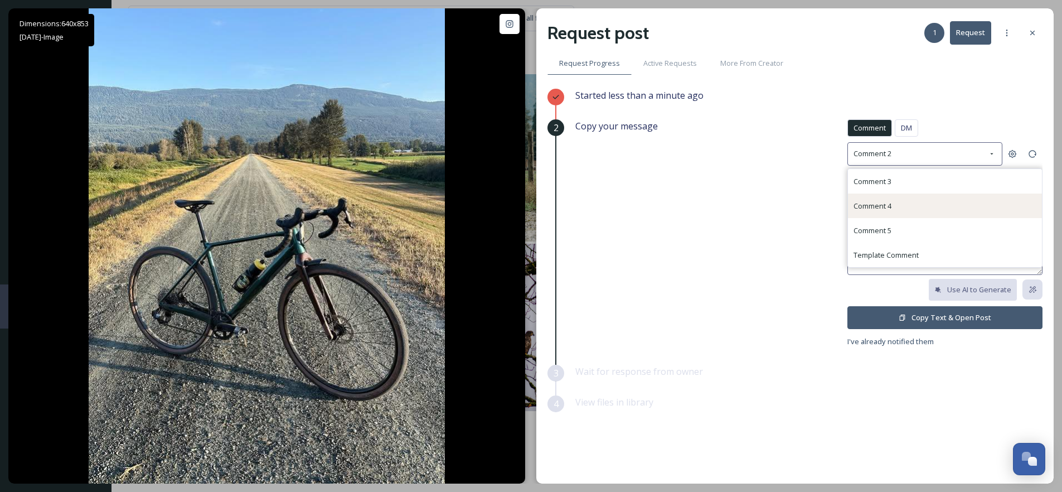
click at [888, 211] on div "Comment 4" at bounding box center [872, 205] width 38 height 13
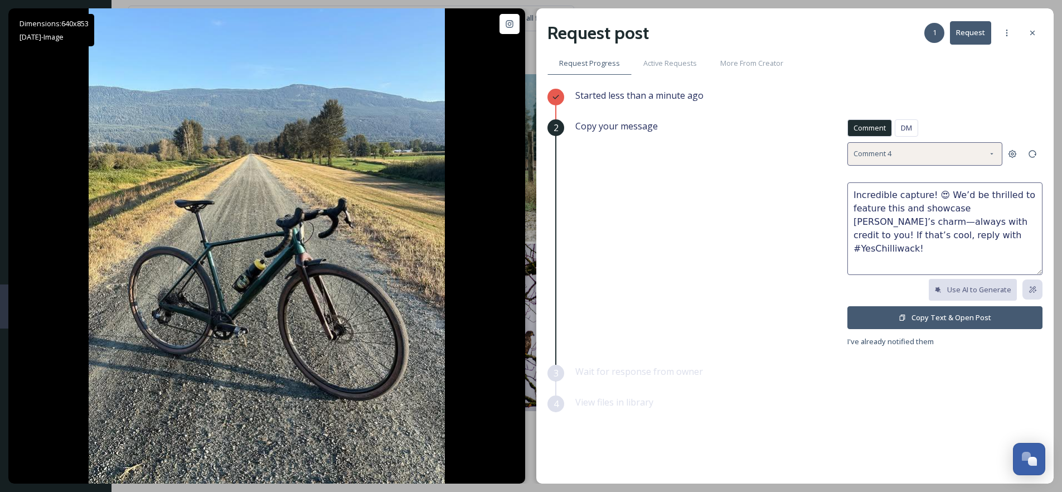
click at [913, 163] on div "Comment 4" at bounding box center [924, 153] width 155 height 23
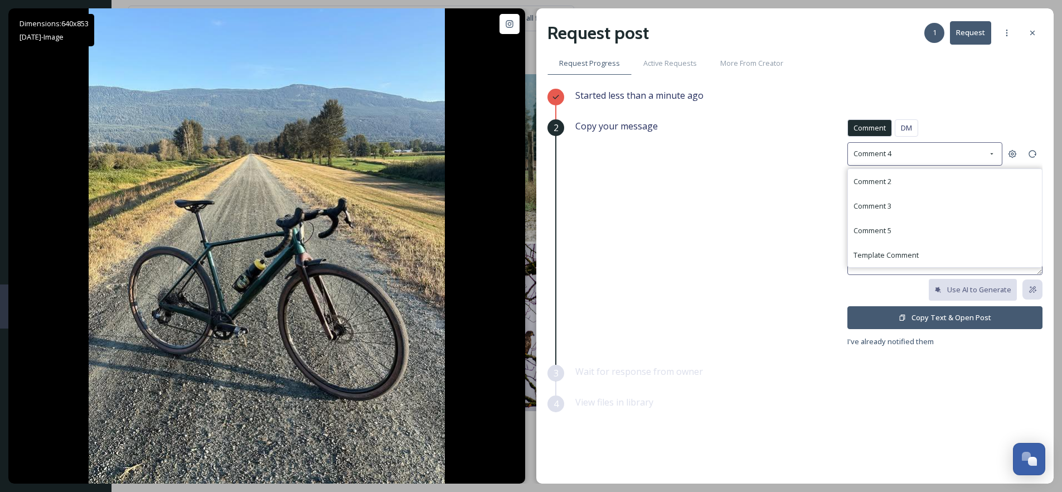
click at [906, 169] on div "Comment 2" at bounding box center [945, 181] width 194 height 25
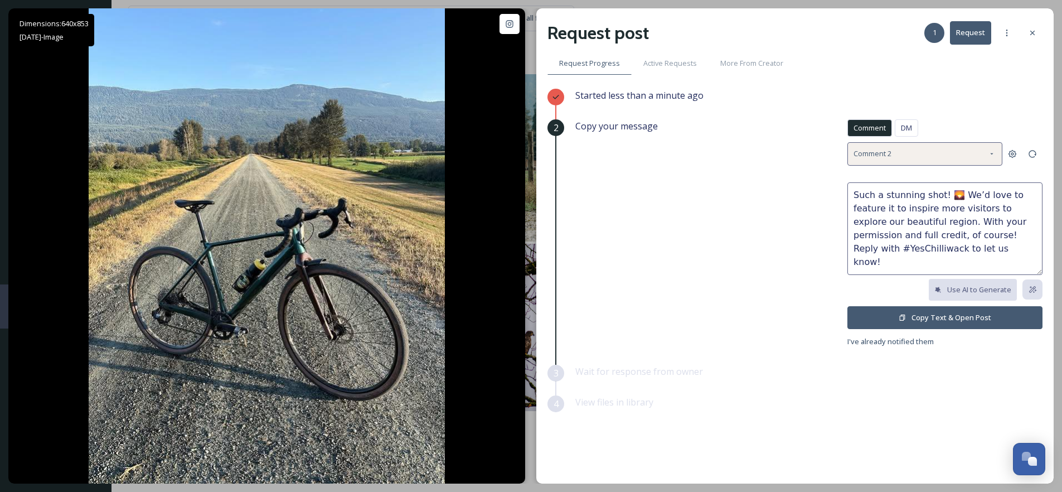
click at [916, 150] on div "Comment 2" at bounding box center [924, 153] width 155 height 23
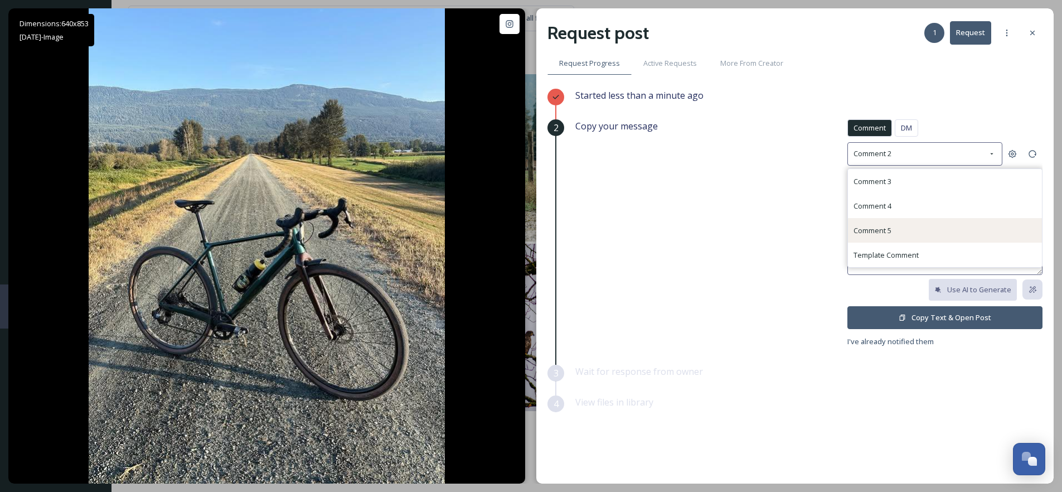
click at [897, 230] on div "Comment 5" at bounding box center [945, 230] width 194 height 25
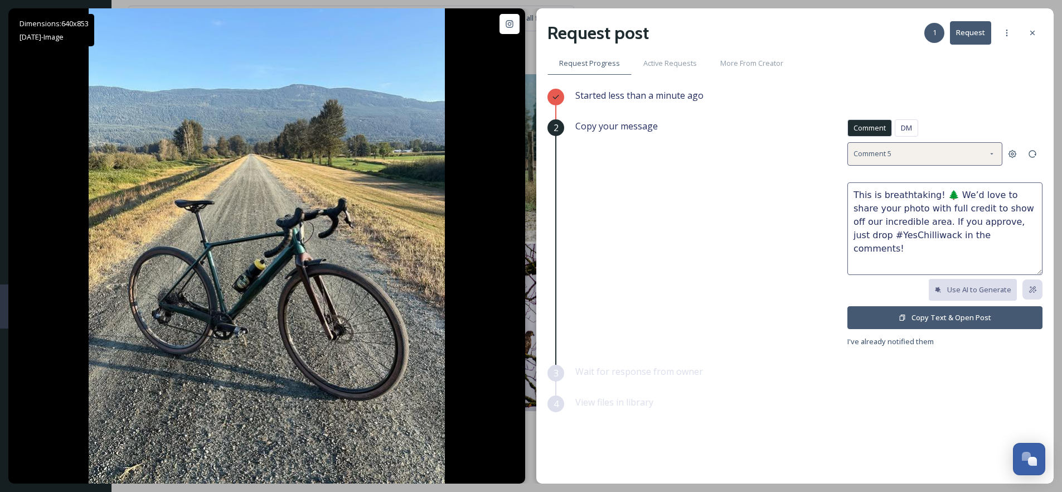
click at [917, 158] on div "Comment 5" at bounding box center [924, 153] width 155 height 23
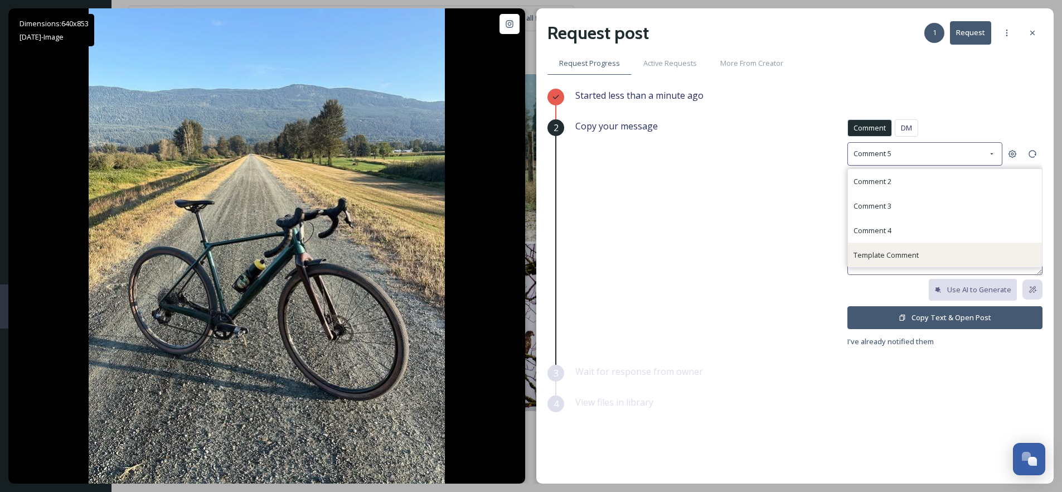
click at [896, 250] on span "Template Comment" at bounding box center [885, 255] width 65 height 10
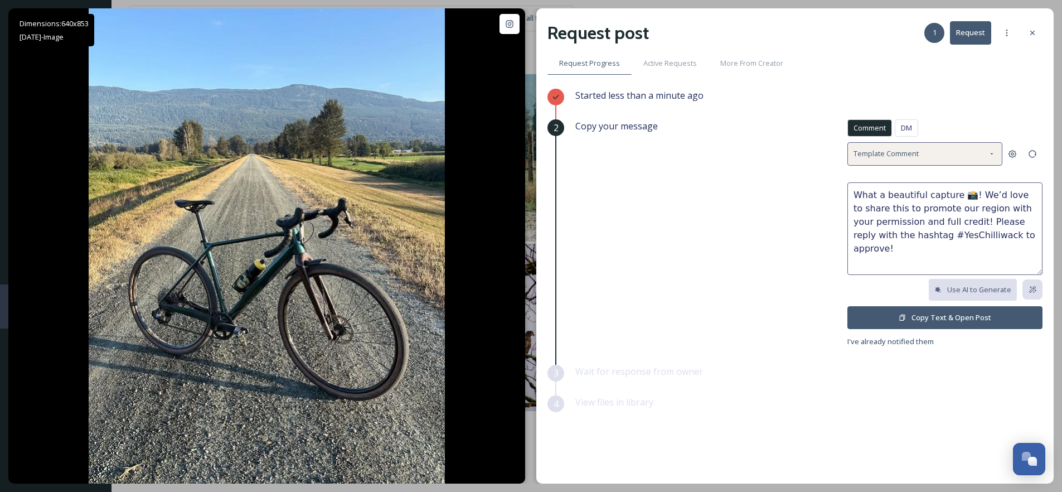
click at [927, 161] on div "Template Comment" at bounding box center [924, 153] width 155 height 23
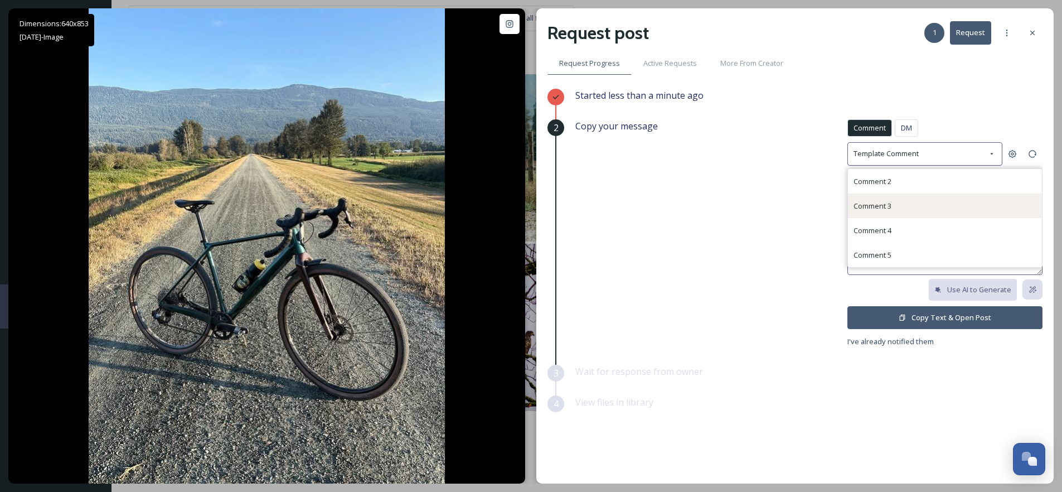
click at [899, 197] on div "Comment 3" at bounding box center [945, 205] width 194 height 25
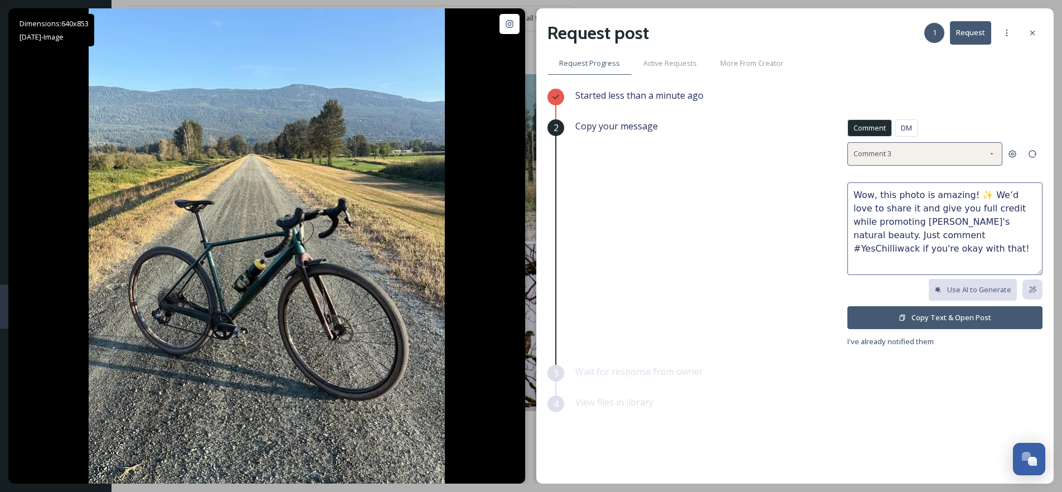
click at [907, 155] on div "Comment 3" at bounding box center [924, 153] width 155 height 23
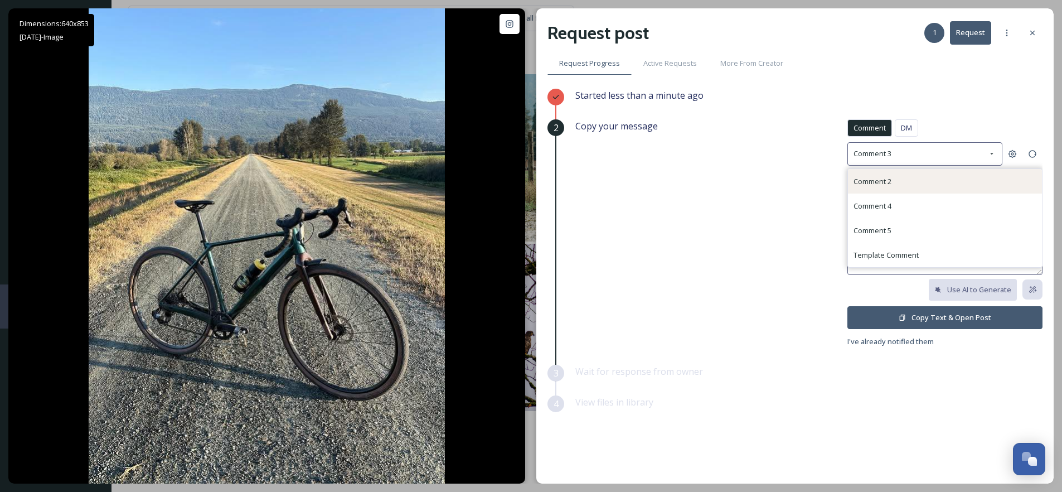
click at [904, 176] on div "Comment 2" at bounding box center [945, 181] width 194 height 25
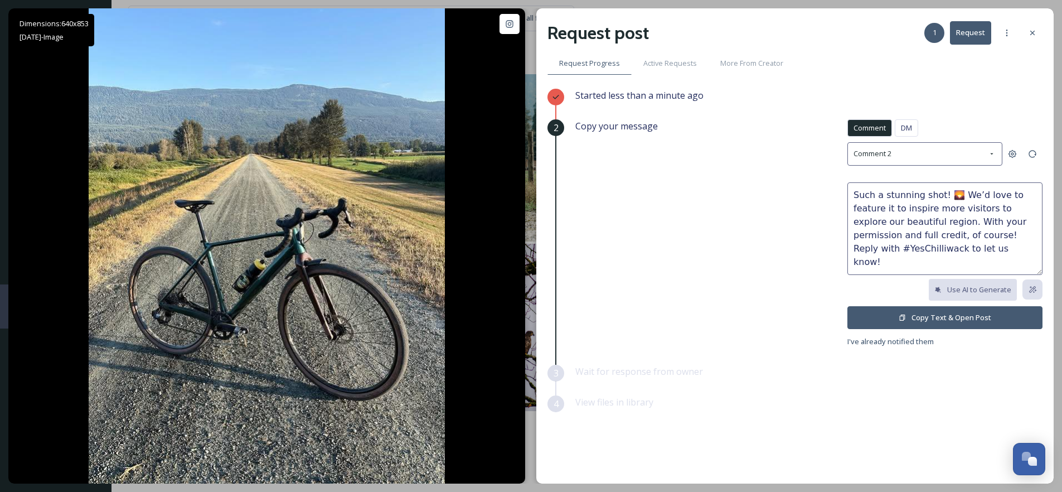
click at [907, 166] on div "Comment DM Comment DM Comment 2 Such a stunning shot! 🌄 We’d love to feature it…" at bounding box center [944, 233] width 195 height 228
click at [911, 150] on div "Comment 2" at bounding box center [924, 153] width 155 height 23
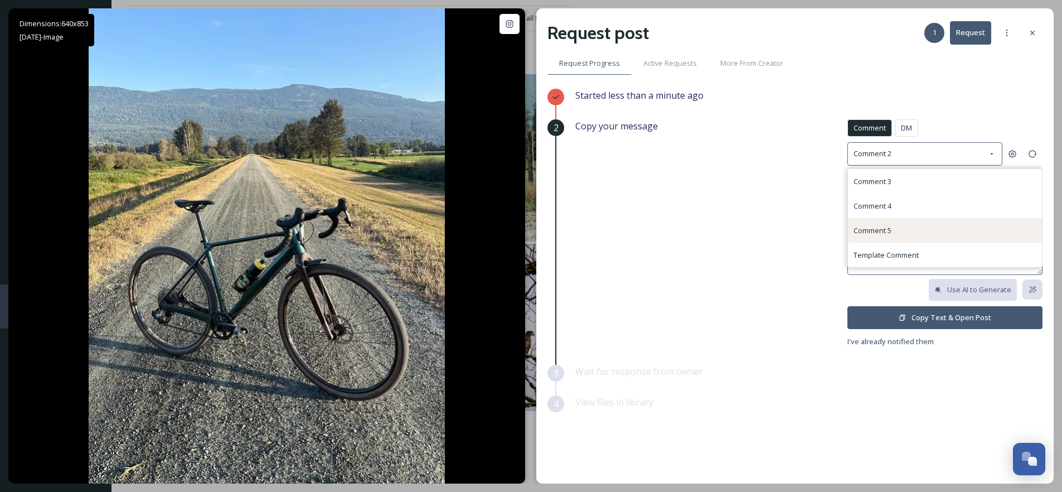
click at [884, 226] on span "Comment 5" at bounding box center [872, 230] width 38 height 10
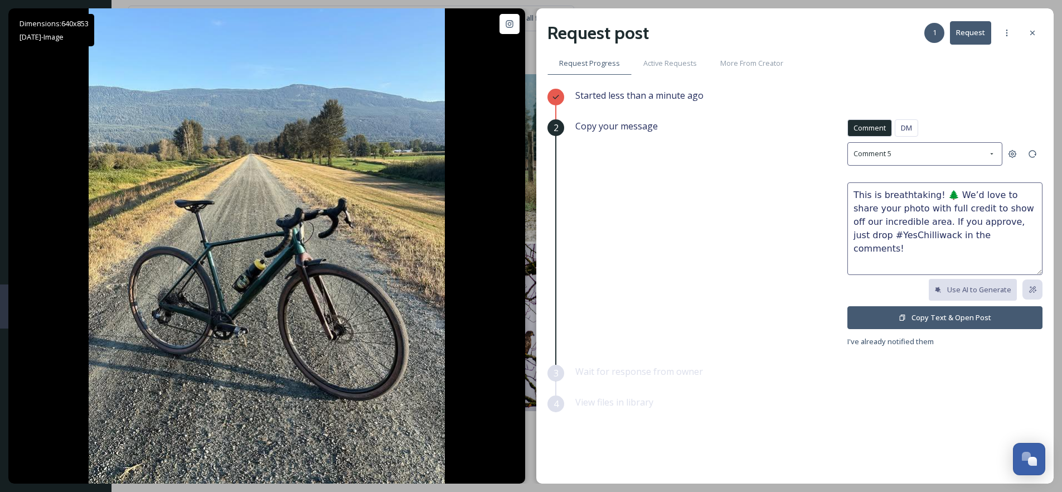
drag, startPoint x: 952, startPoint y: 194, endPoint x: 792, endPoint y: 192, distance: 160.5
click at [792, 192] on div "Copy your message Comment DM Comment DM Comment 5 This is breathtaking! 🌲 We’d …" at bounding box center [808, 233] width 467 height 228
click at [957, 252] on textarea "Love this! Which trail were you on? 😊 We’d love to share your photo with full c…" at bounding box center [944, 228] width 195 height 93
type textarea "Love this! Which trail were you on? 😊 We’d love to share your photo with full c…"
click at [945, 320] on button "Copy Text & Open Post" at bounding box center [944, 317] width 195 height 23
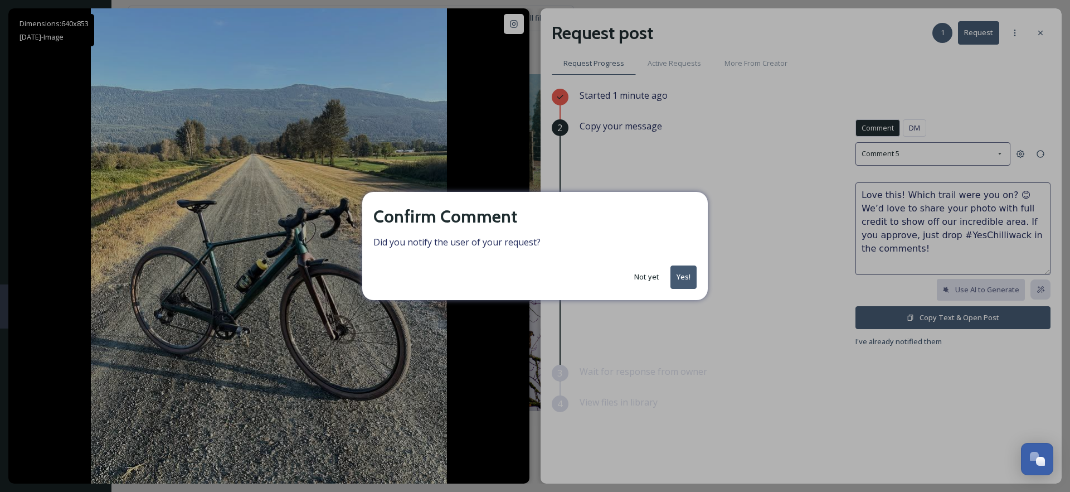
click at [669, 275] on div "Not yet Yes!" at bounding box center [534, 276] width 323 height 23
drag, startPoint x: 674, startPoint y: 276, endPoint x: 694, endPoint y: 273, distance: 20.3
click at [674, 275] on button "Yes!" at bounding box center [683, 276] width 26 height 23
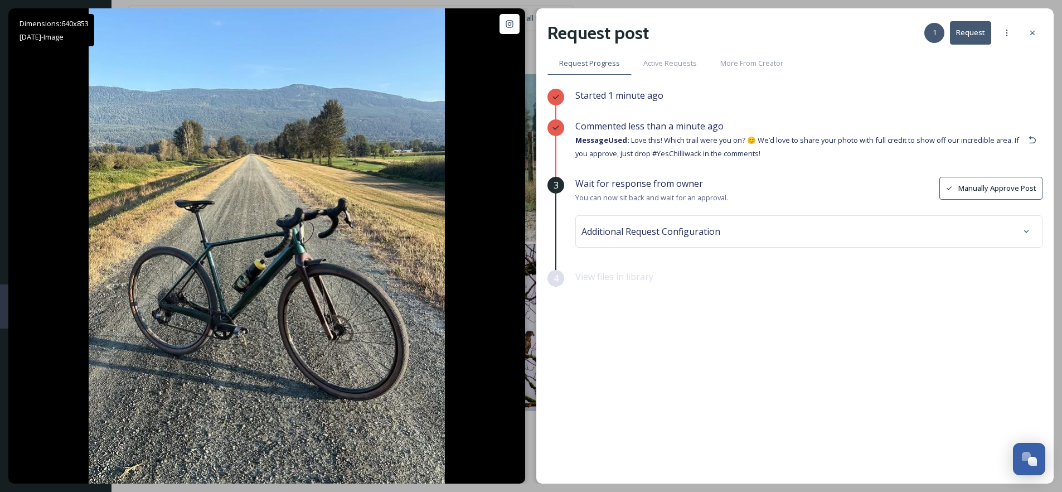
click at [724, 239] on div "Additional Request Configuration" at bounding box center [808, 231] width 455 height 20
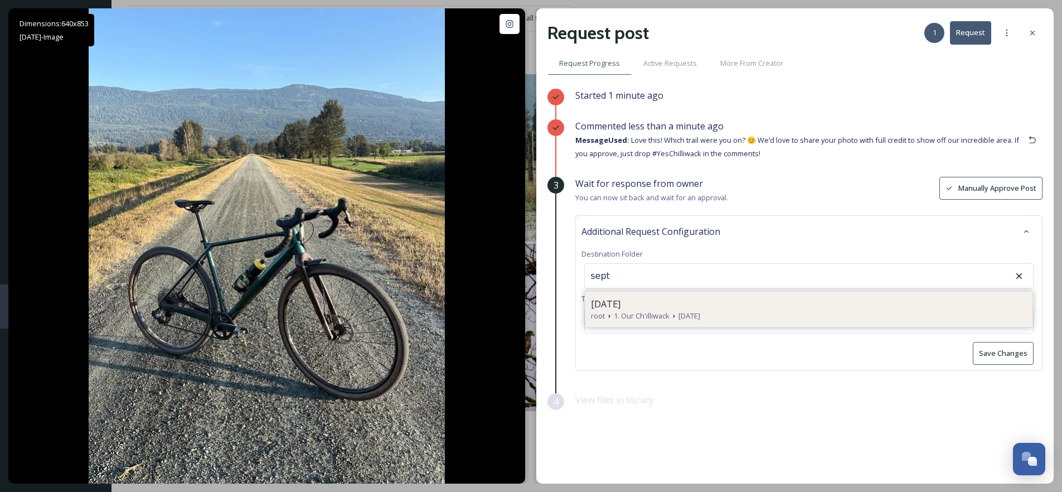
click at [675, 305] on div "[DATE]" at bounding box center [809, 303] width 436 height 13
type input "[DATE]"
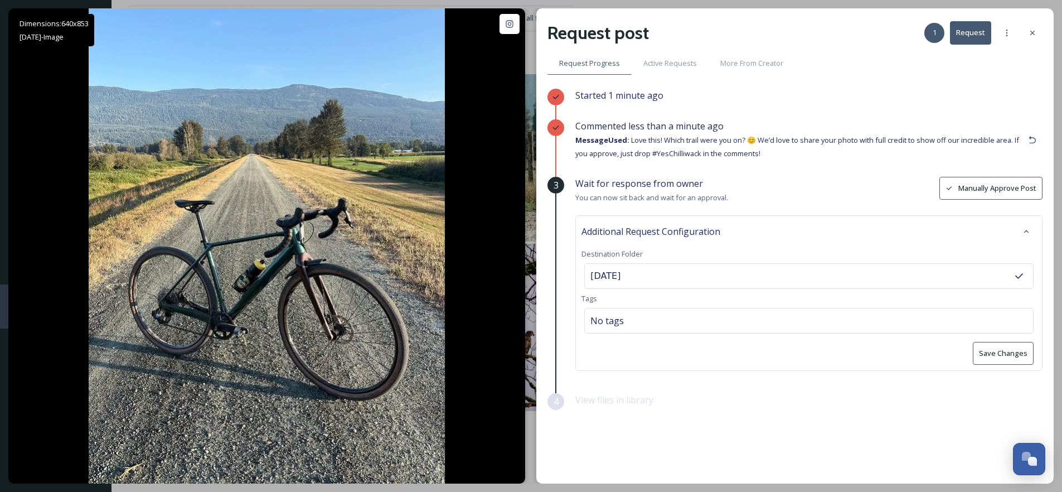
click at [987, 358] on button "Save Changes" at bounding box center [1003, 353] width 61 height 23
click at [1032, 33] on icon at bounding box center [1032, 33] width 4 height 4
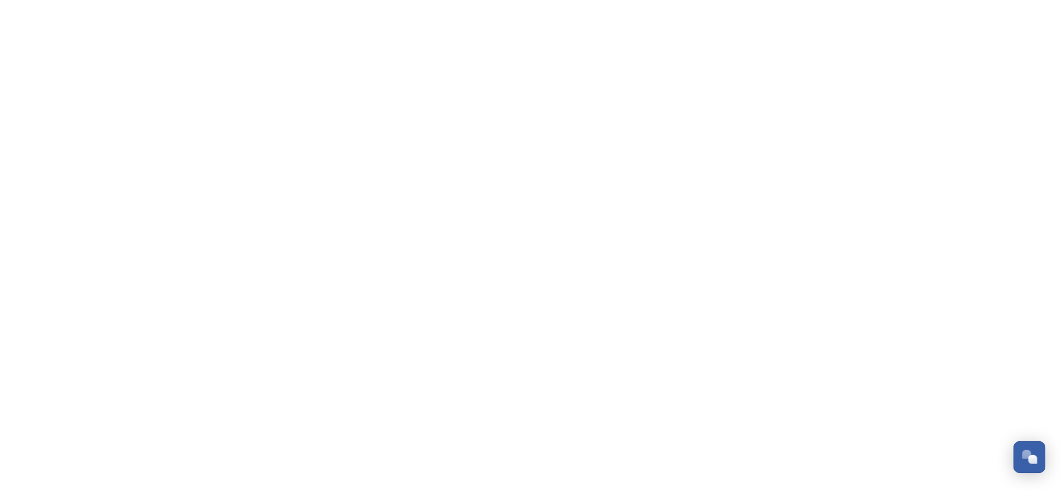
scroll to position [183, 0]
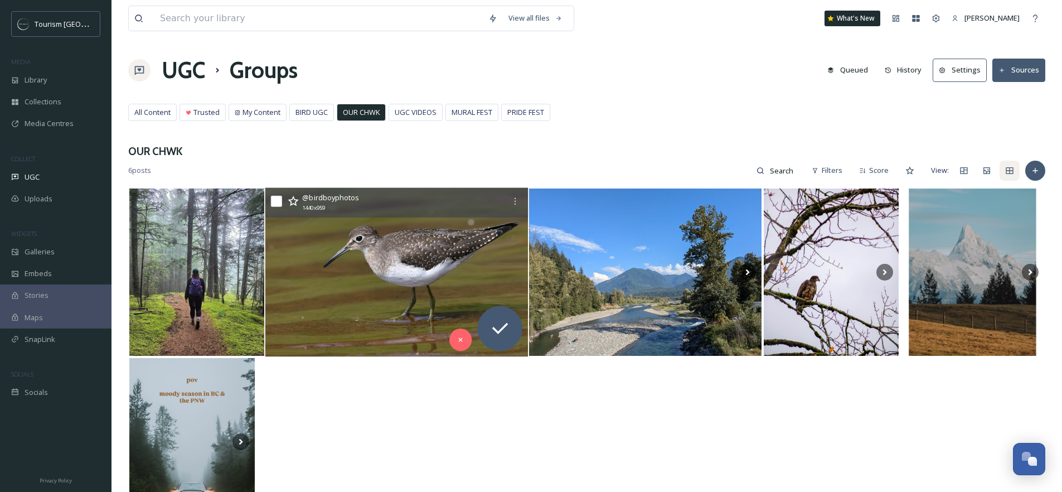
click at [396, 264] on img at bounding box center [396, 271] width 263 height 169
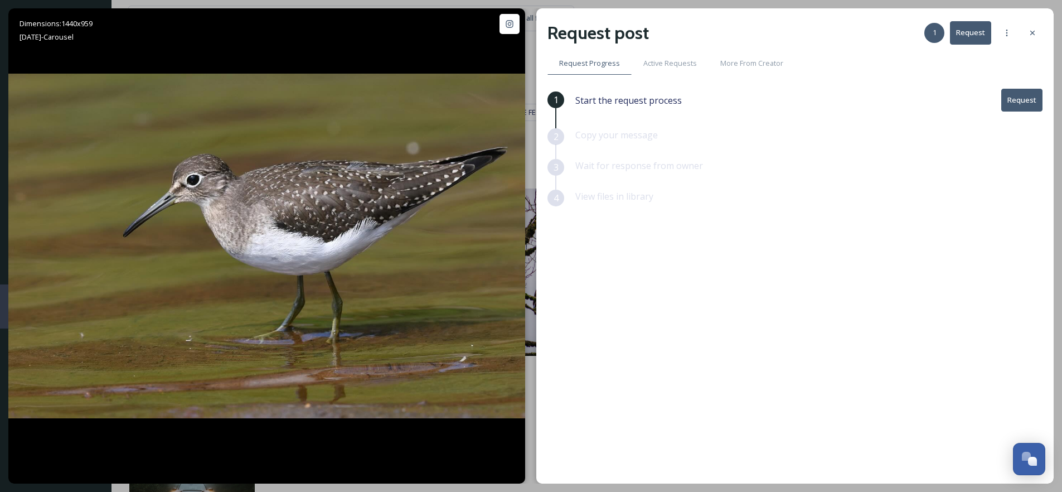
click at [1040, 103] on button "Request" at bounding box center [1021, 100] width 41 height 23
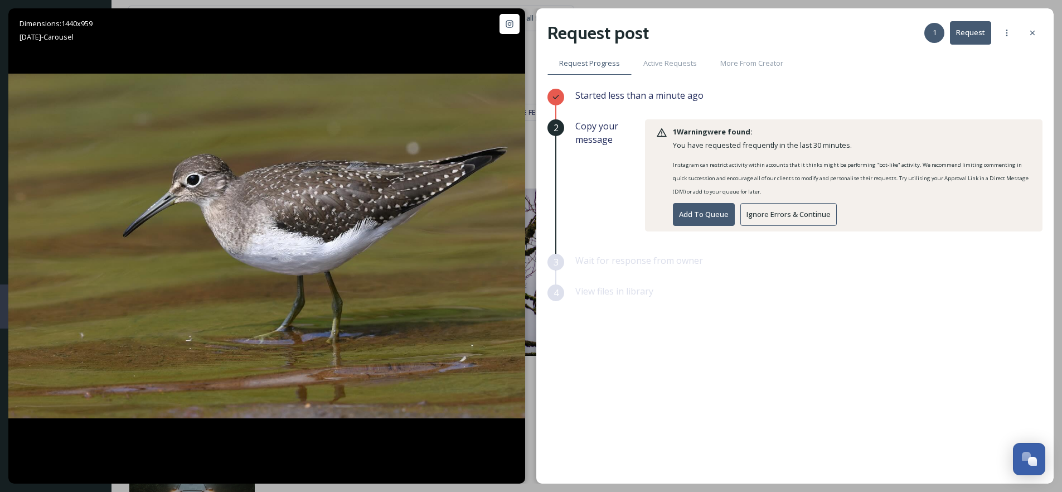
click at [801, 217] on button "Ignore Errors & Continue" at bounding box center [788, 214] width 96 height 23
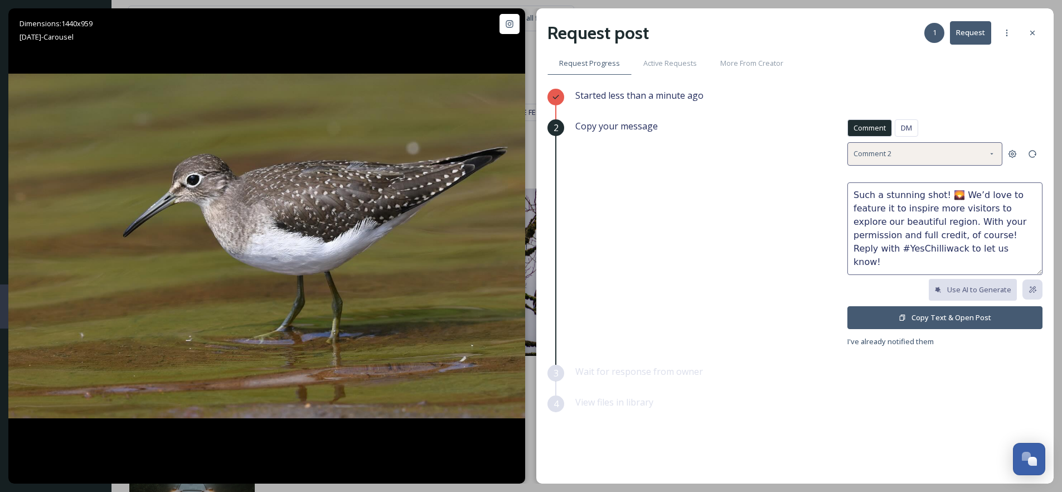
click at [898, 156] on div "Comment 2" at bounding box center [924, 153] width 155 height 23
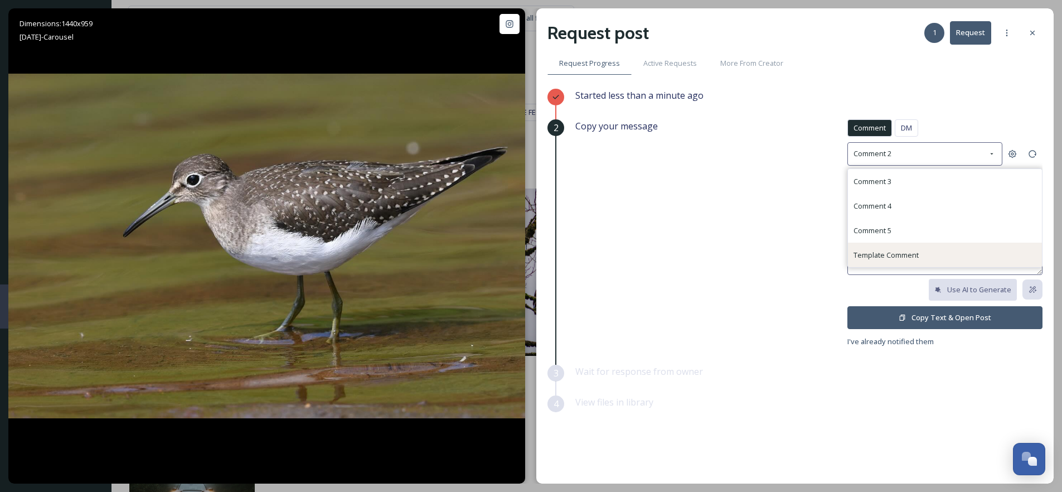
click at [898, 251] on span "Template Comment" at bounding box center [885, 255] width 65 height 10
type textarea "What a beautiful capture 📸! We’d love to share this to promote our region with …"
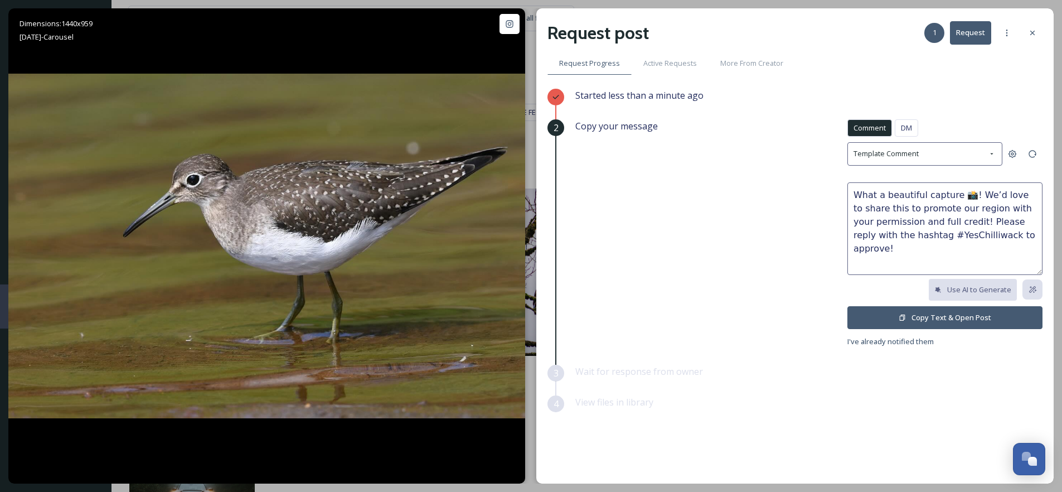
click at [946, 313] on button "Copy Text & Open Post" at bounding box center [944, 317] width 195 height 23
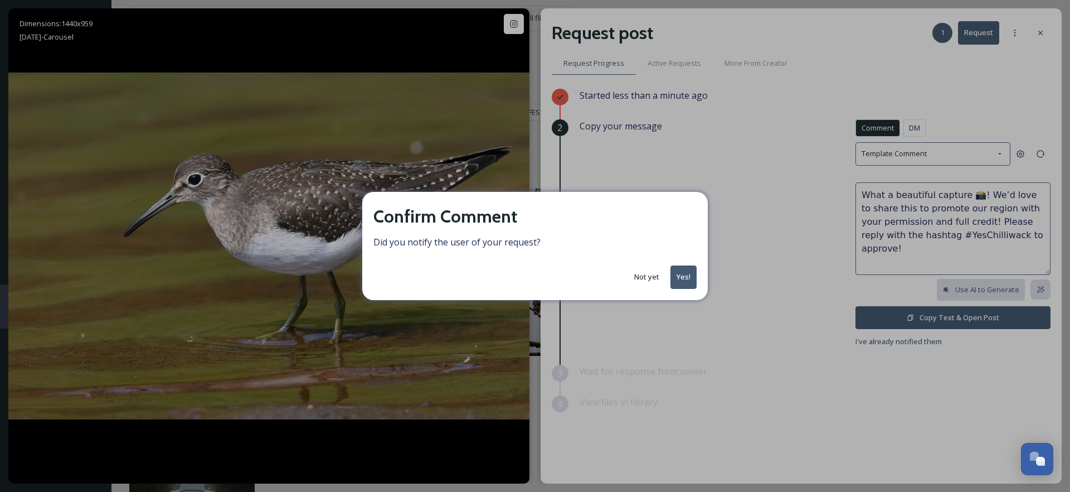
click at [682, 280] on button "Yes!" at bounding box center [683, 276] width 26 height 23
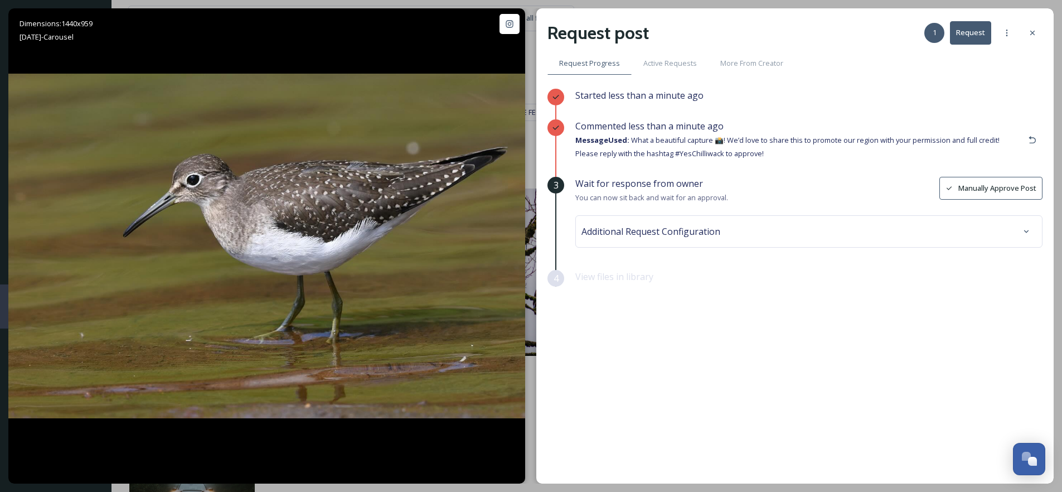
click at [721, 221] on div "Additional Request Configuration" at bounding box center [808, 231] width 455 height 20
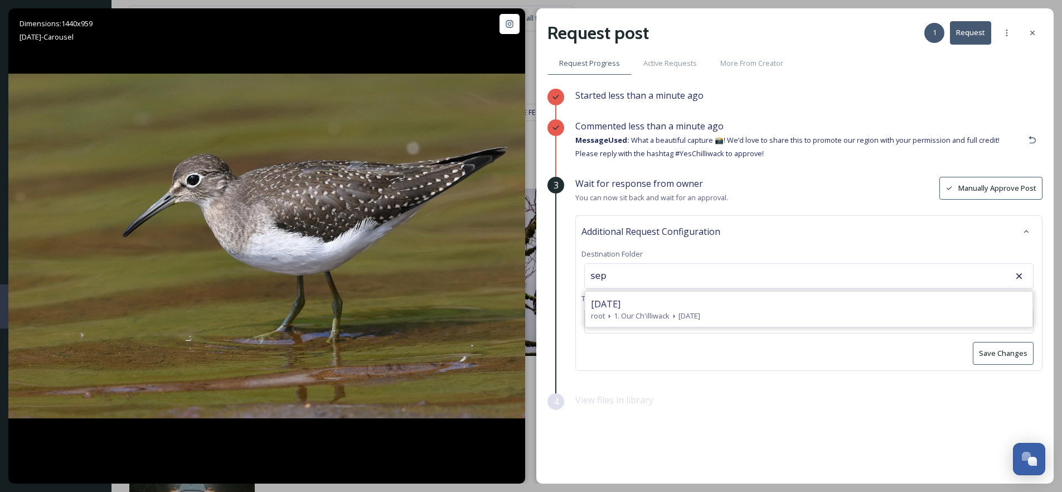
drag, startPoint x: 714, startPoint y: 300, endPoint x: 727, endPoint y: 300, distance: 13.4
click at [714, 300] on div "[DATE]" at bounding box center [809, 303] width 436 height 13
type input "[DATE]"
click at [988, 351] on button "Save Changes" at bounding box center [1003, 353] width 61 height 23
click at [1032, 36] on icon at bounding box center [1032, 32] width 9 height 9
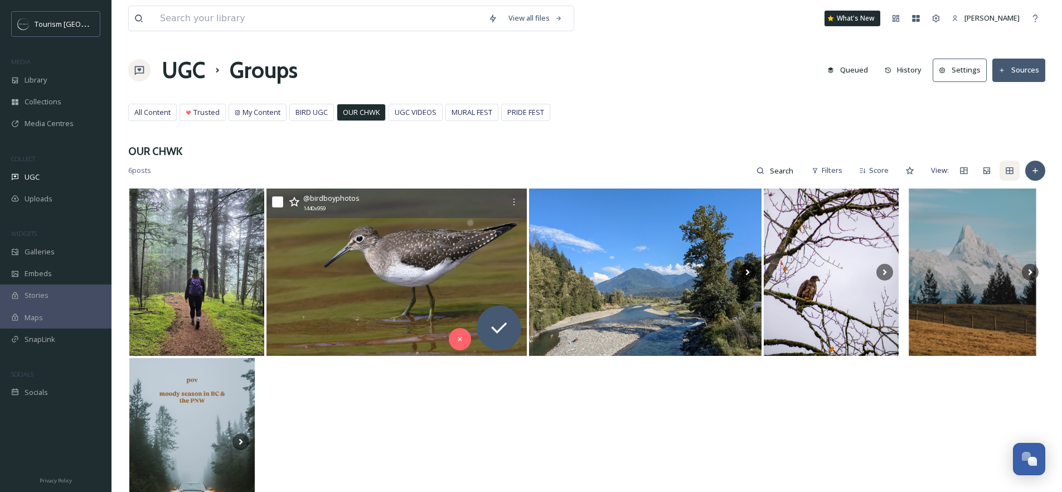
click at [243, 155] on h3 "OUR CHWK" at bounding box center [586, 151] width 917 height 16
click at [34, 79] on span "Library" at bounding box center [36, 80] width 22 height 11
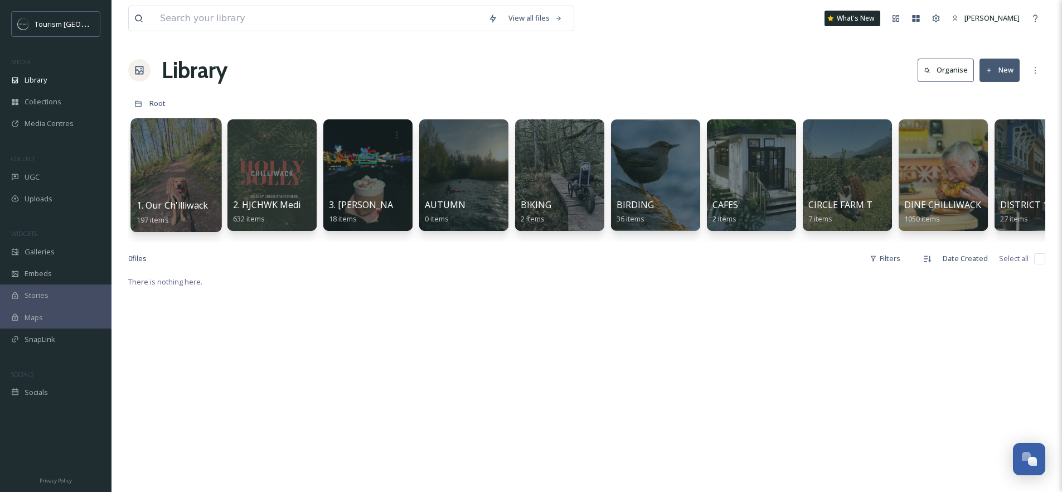
click at [203, 173] on div at bounding box center [175, 175] width 91 height 114
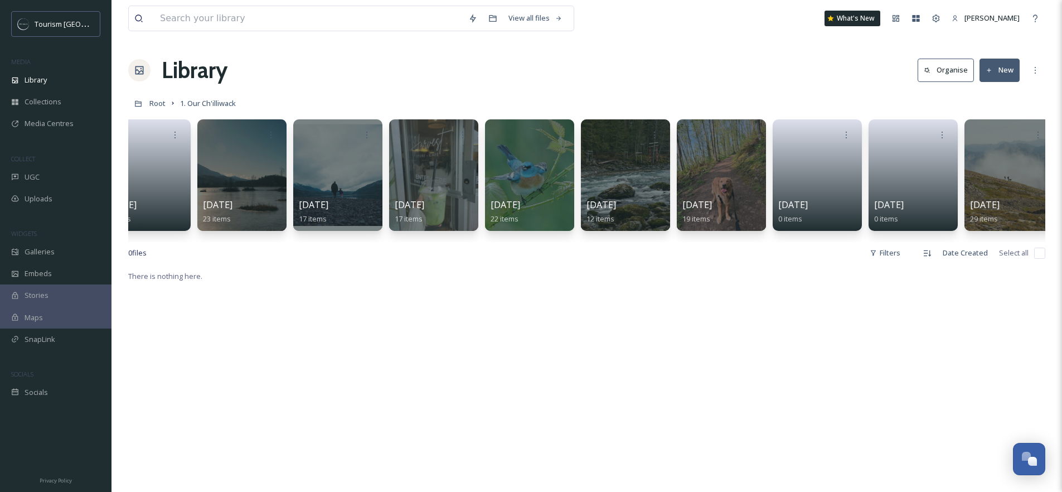
scroll to position [0, 234]
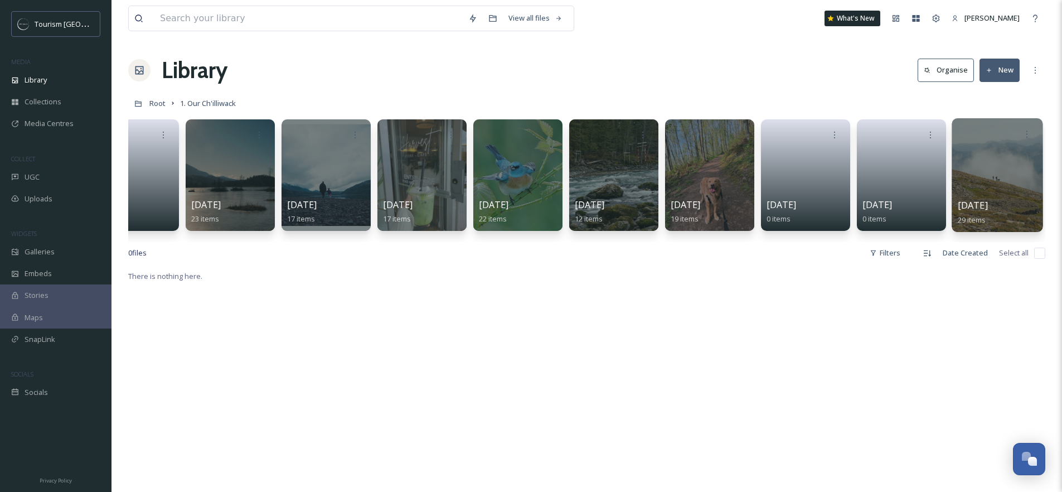
click at [993, 188] on div at bounding box center [996, 175] width 91 height 114
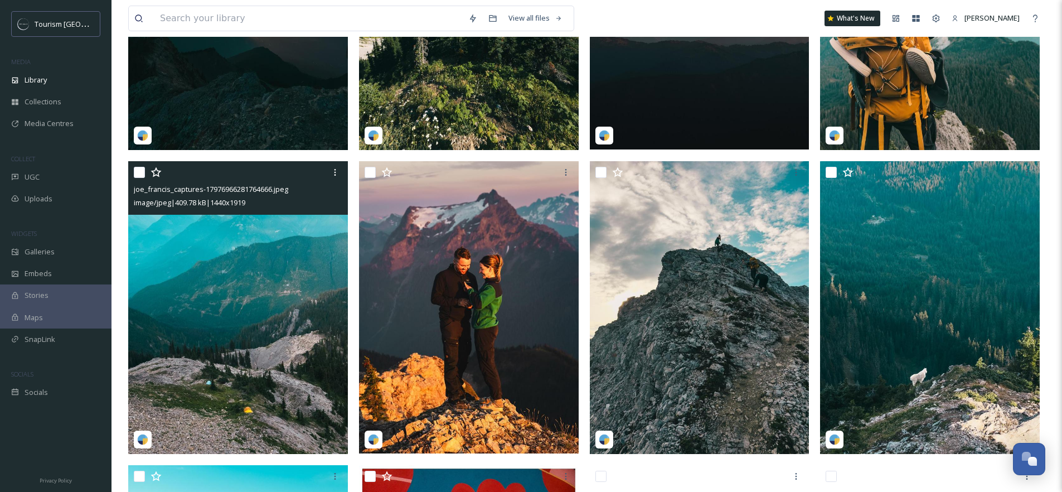
scroll to position [902, 0]
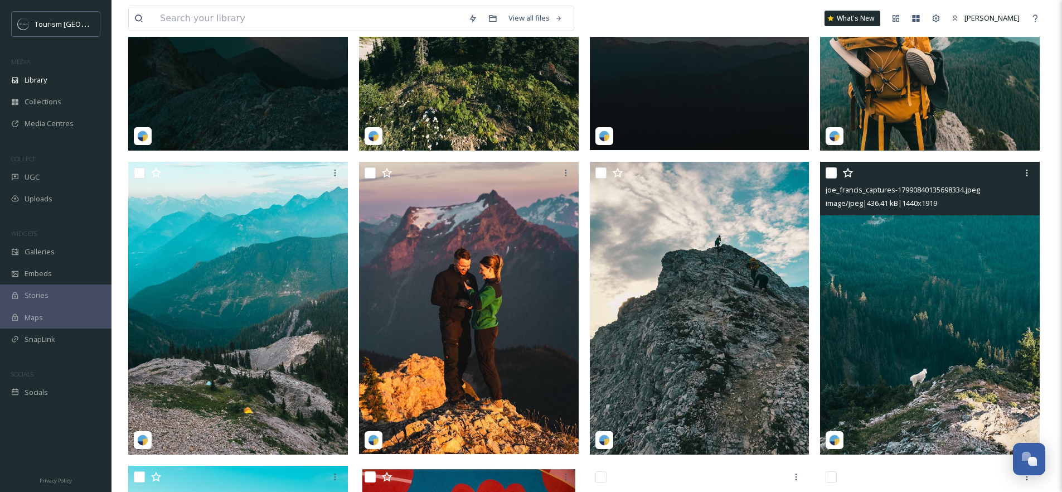
click at [935, 317] on img at bounding box center [930, 308] width 220 height 293
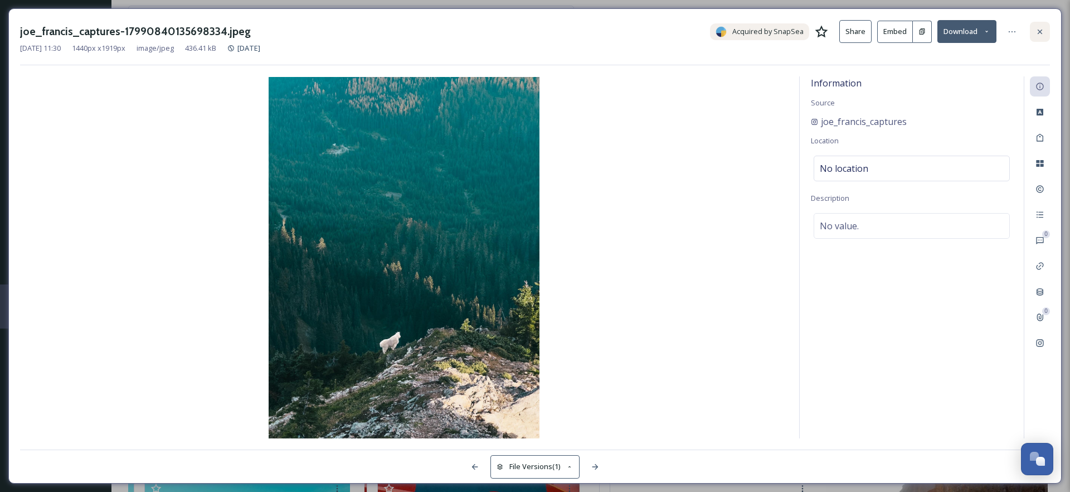
click at [1040, 29] on icon at bounding box center [1039, 31] width 9 height 9
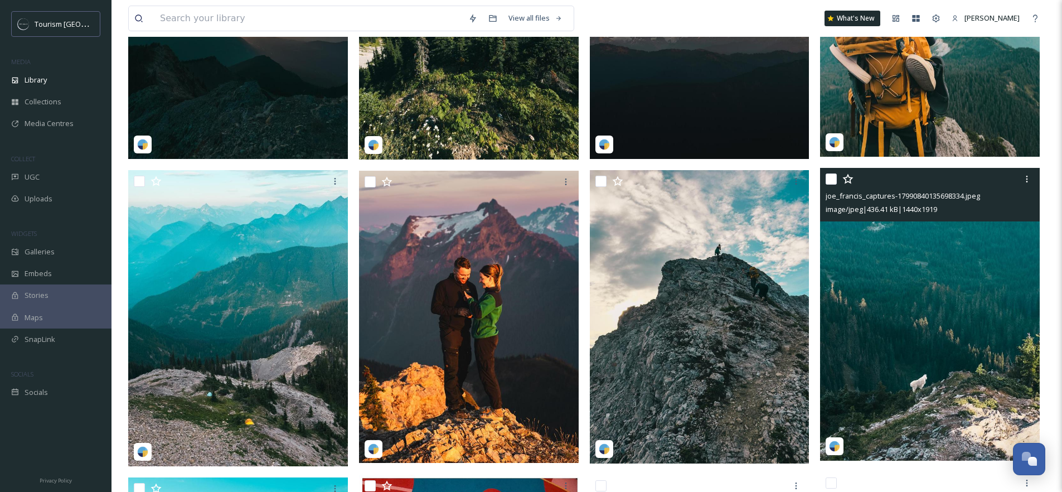
click at [868, 303] on img at bounding box center [930, 314] width 220 height 293
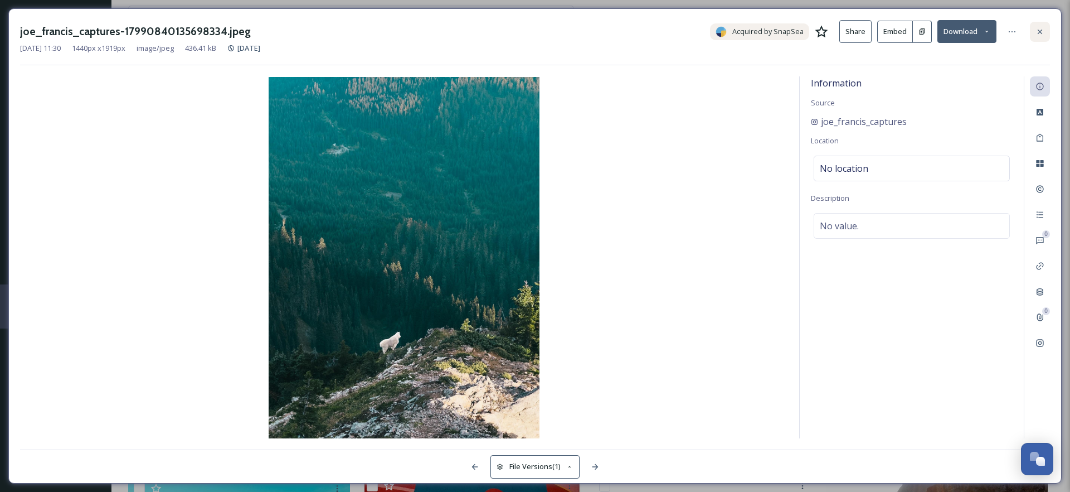
click at [1043, 31] on icon at bounding box center [1039, 31] width 9 height 9
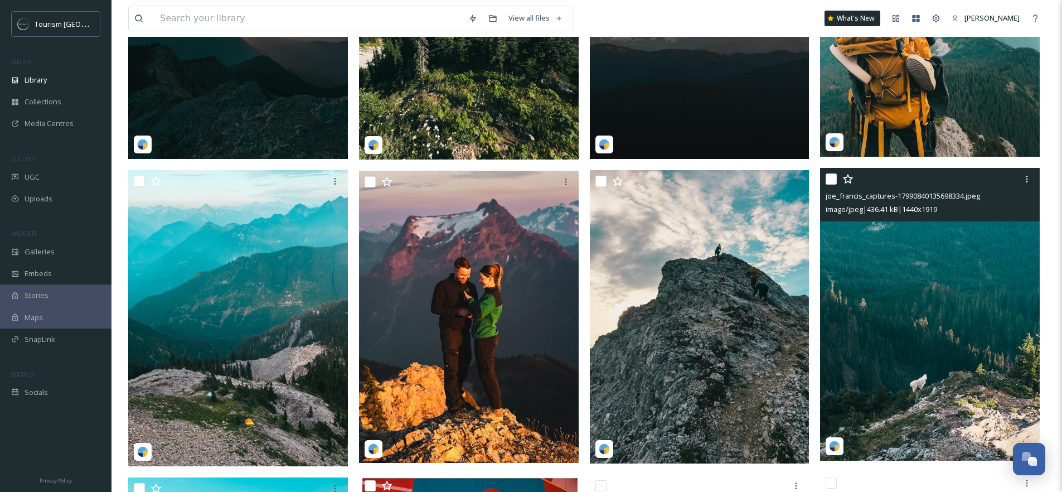
click at [1053, 222] on div "View all files What's New Tori Hackett Library Organise New Root 1. Our Ch'illi…" at bounding box center [586, 247] width 950 height 2298
